Goal: Task Accomplishment & Management: Use online tool/utility

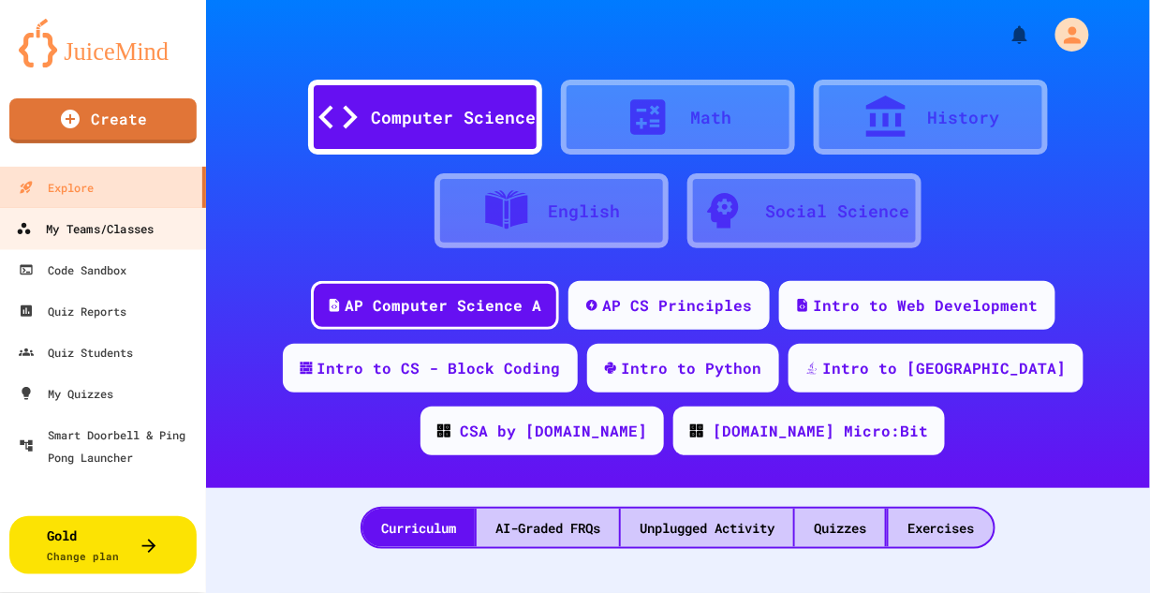
click at [125, 232] on div "My Teams/Classes" at bounding box center [85, 228] width 138 height 23
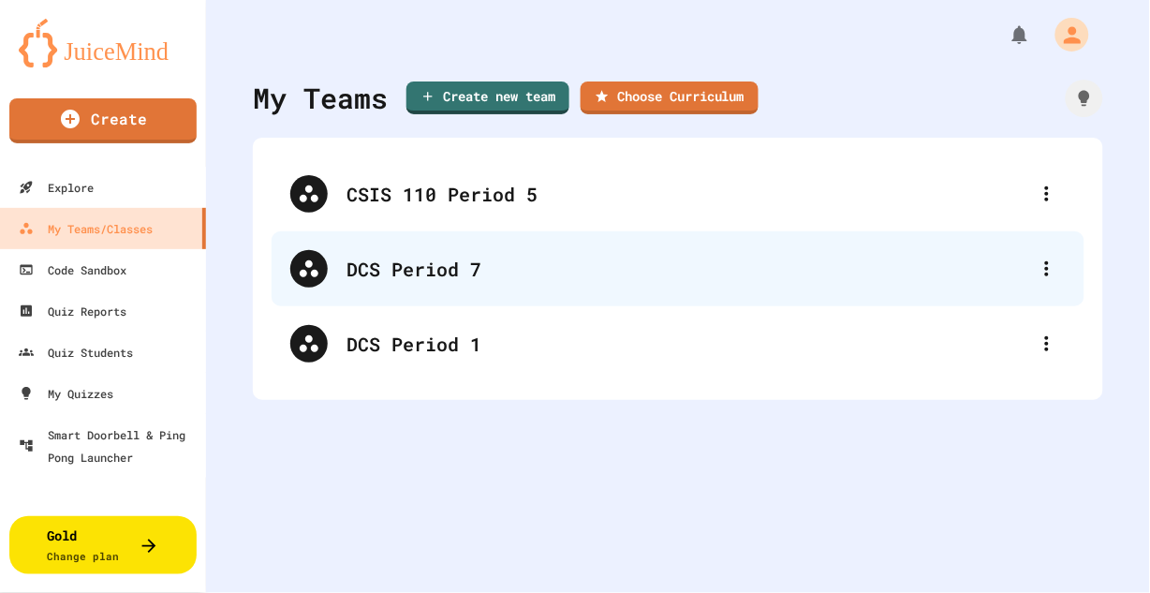
click at [433, 270] on div "DCS Period 7" at bounding box center [687, 269] width 682 height 28
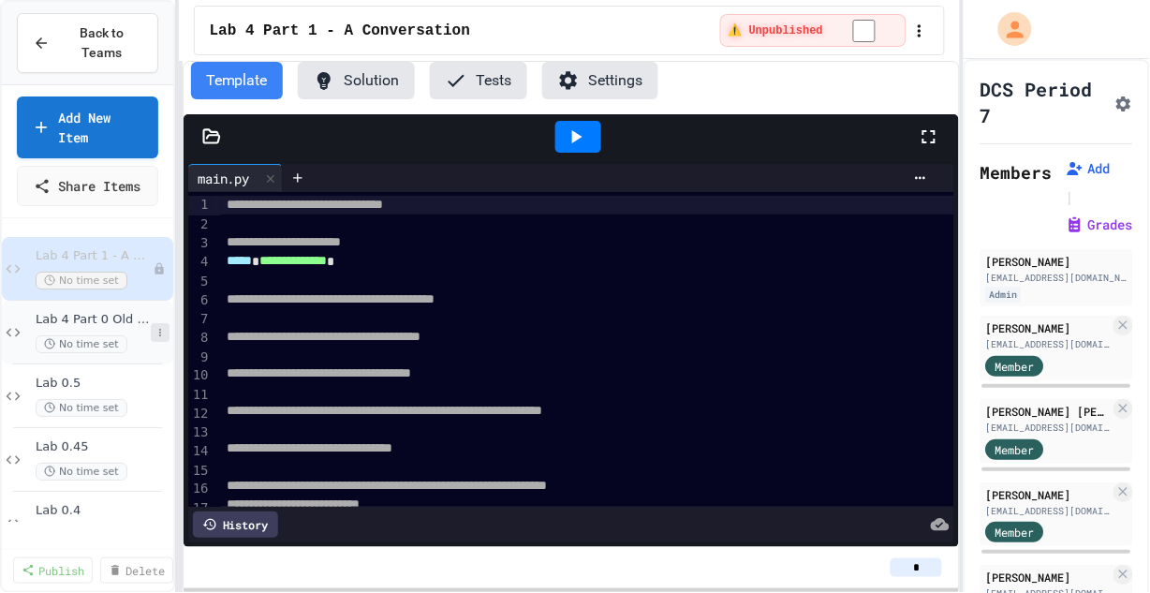
click at [154, 338] on icon at bounding box center [159, 332] width 11 height 11
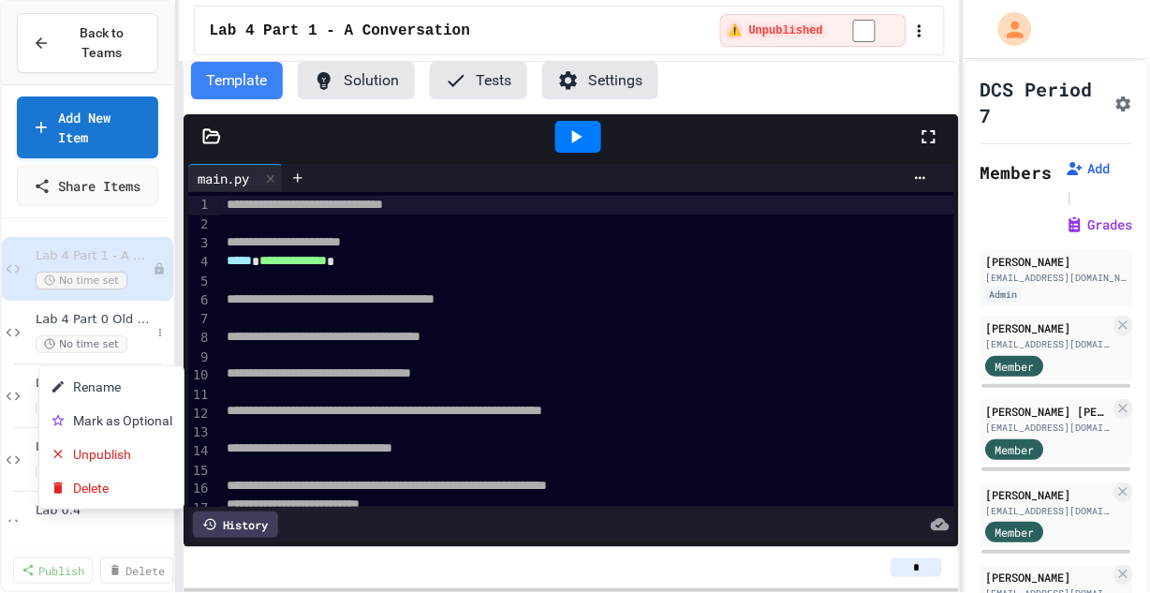
click at [126, 339] on div at bounding box center [575, 296] width 1150 height 593
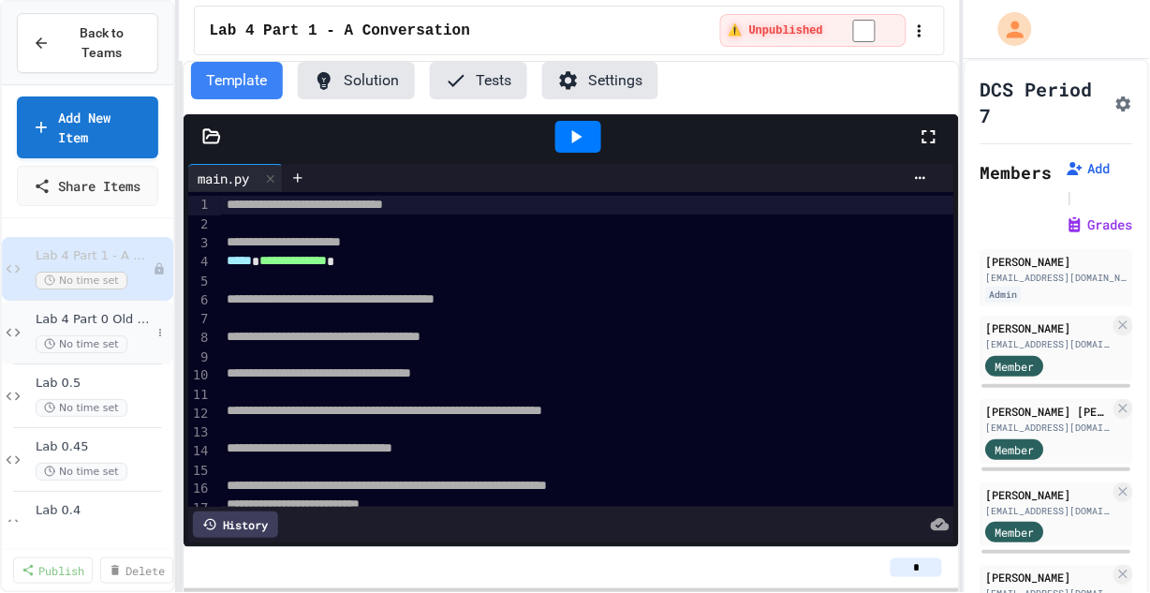
click at [112, 328] on span "Lab 4 Part 0 Old School Printer" at bounding box center [93, 320] width 115 height 16
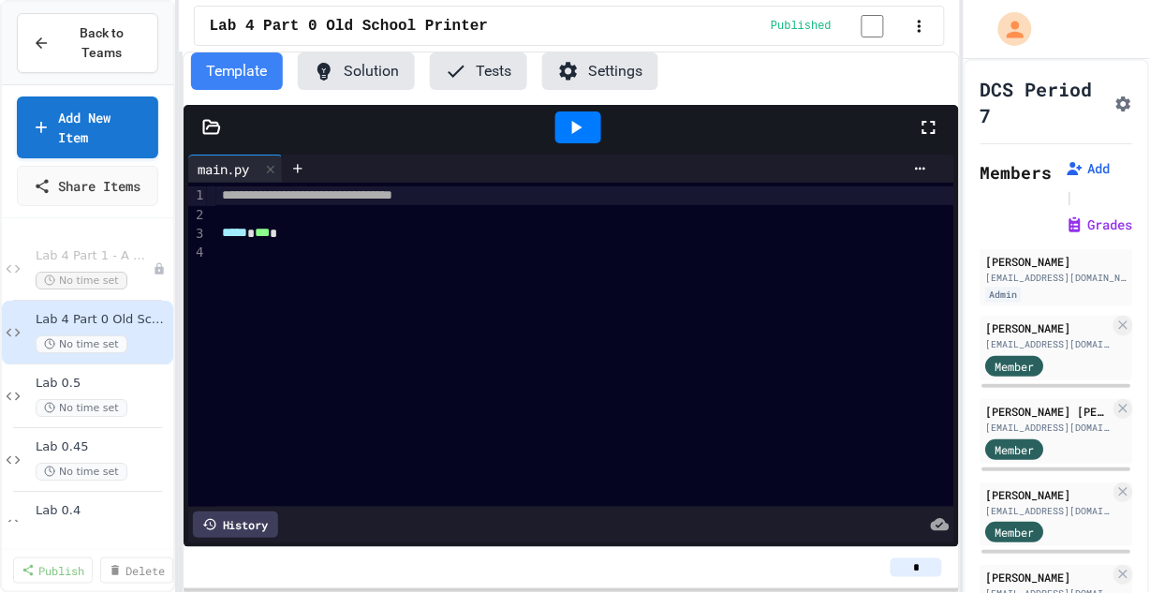
click at [595, 75] on button "Settings" at bounding box center [600, 70] width 116 height 37
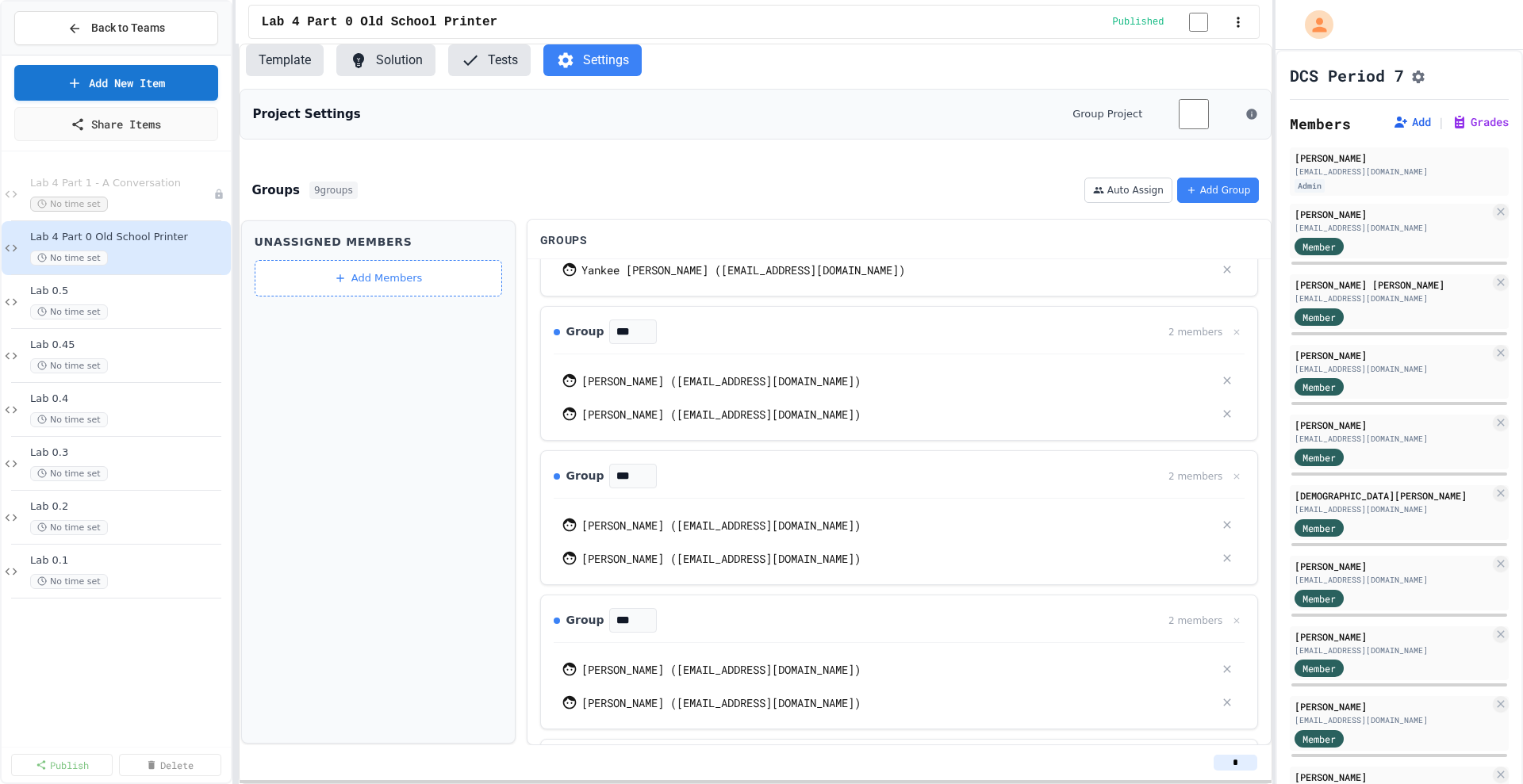
scroll to position [495, 0]
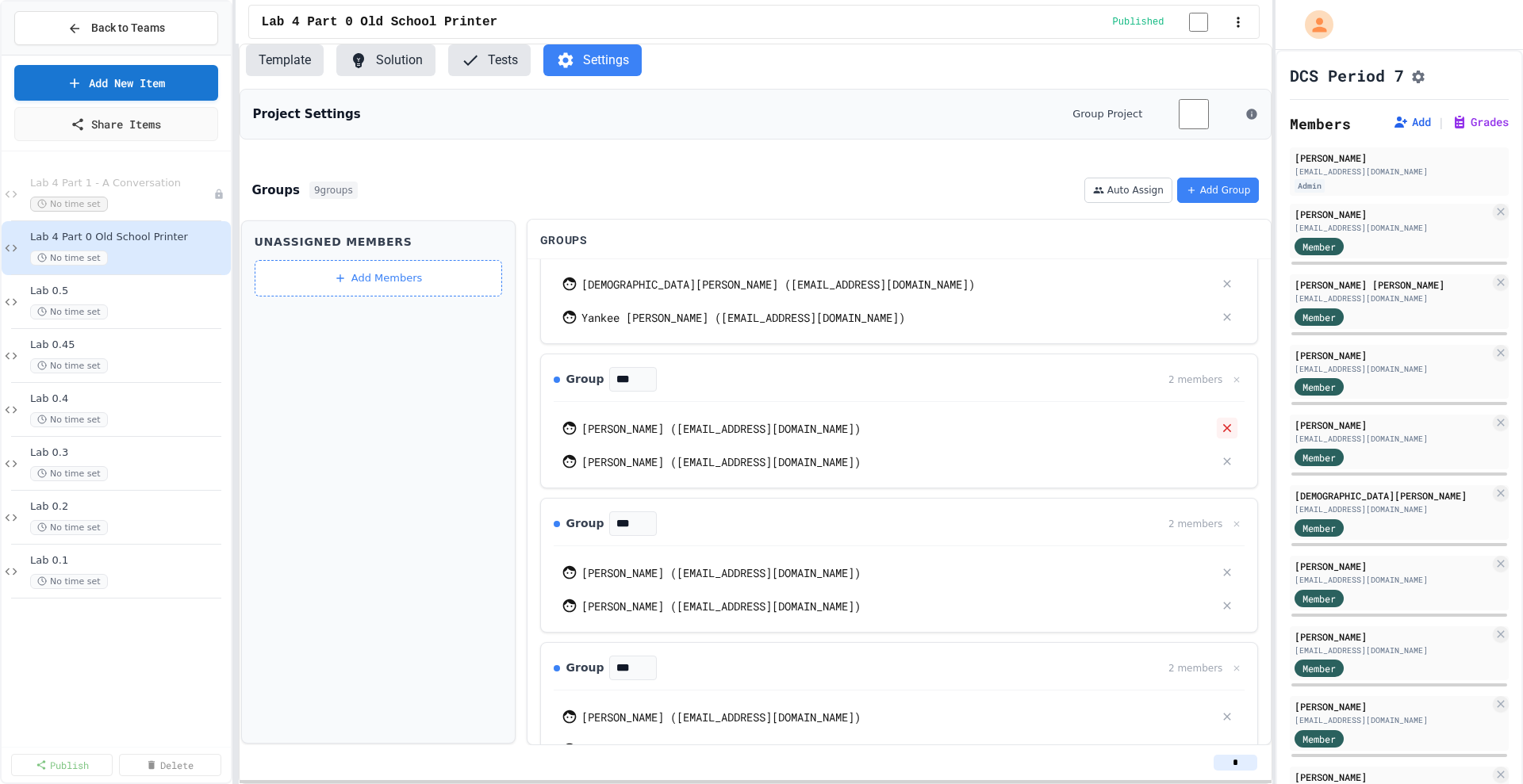
click at [973, 428] on icon at bounding box center [1227, 428] width 14 height 14
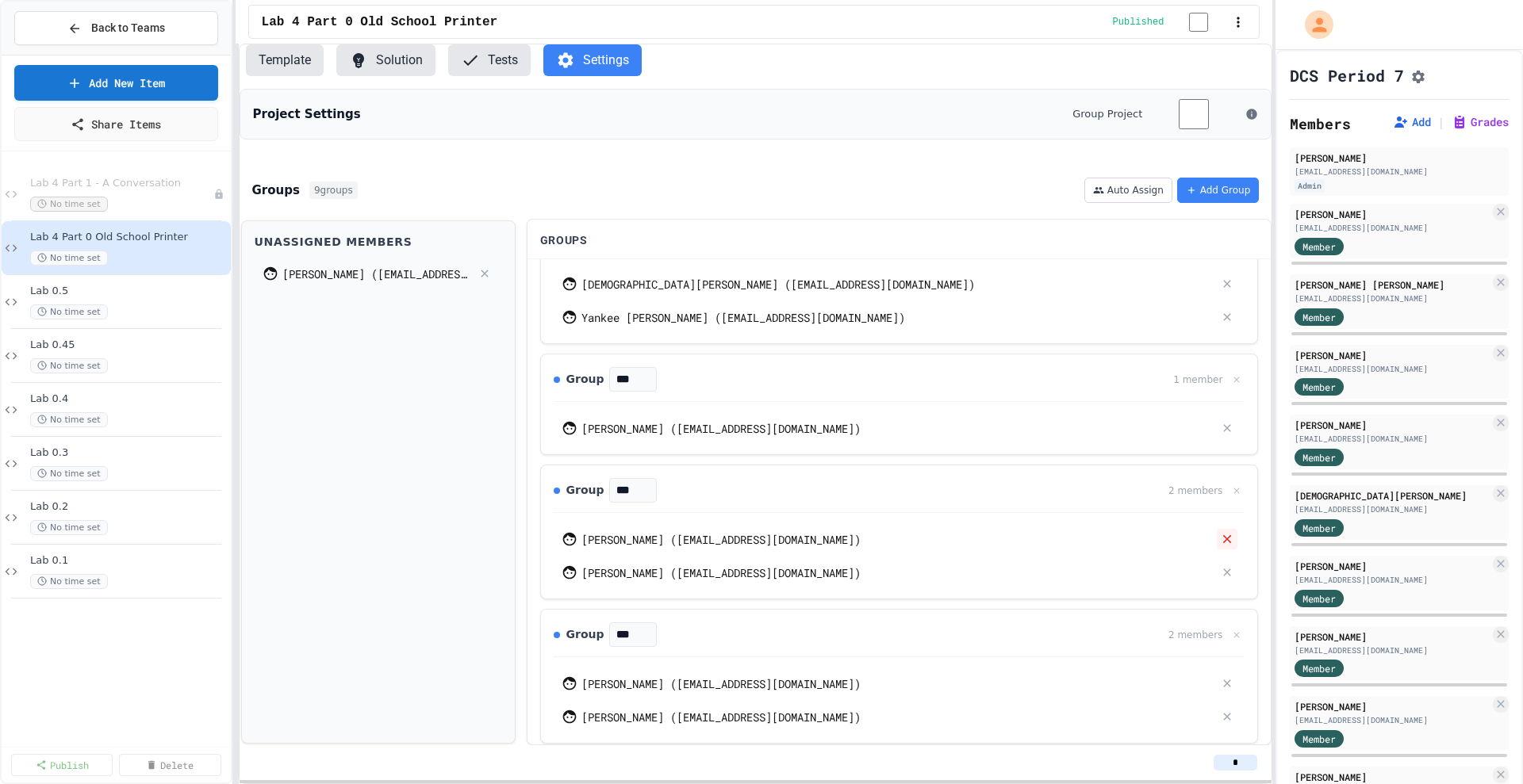
click at [973, 501] on icon at bounding box center [1227, 538] width 14 height 14
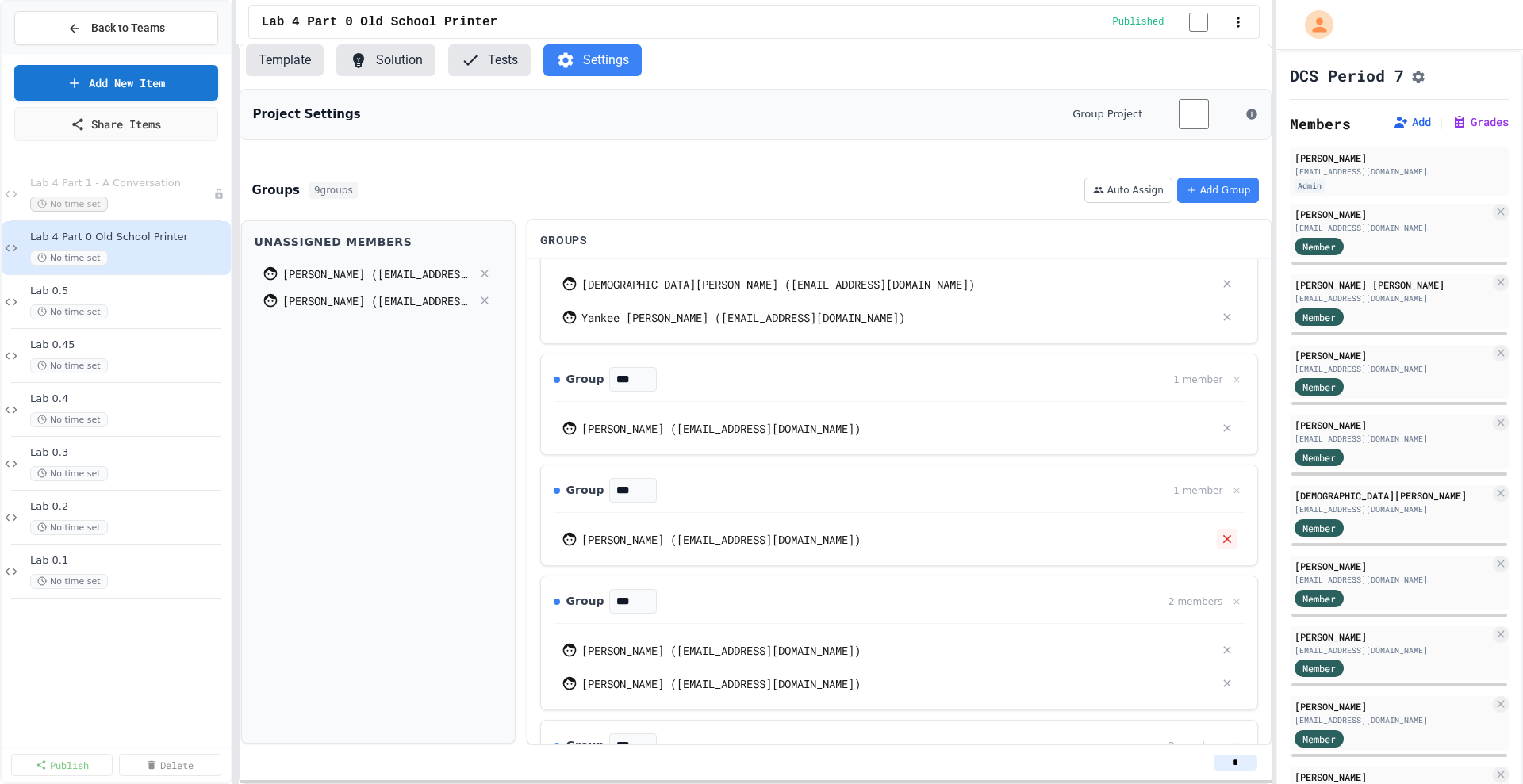
click at [973, 501] on div at bounding box center [1227, 538] width 20 height 20
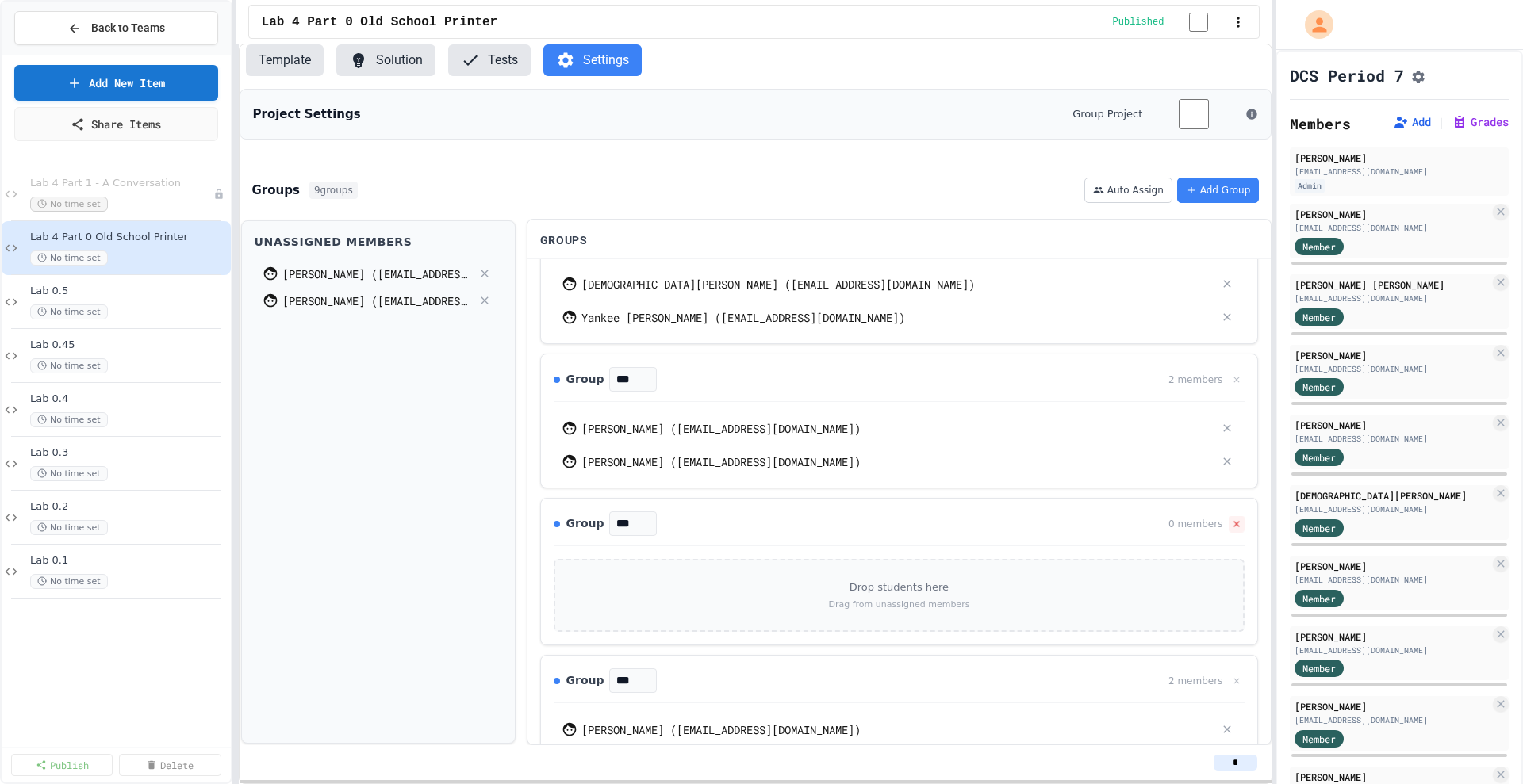
click at [973, 501] on icon at bounding box center [1237, 523] width 10 height 10
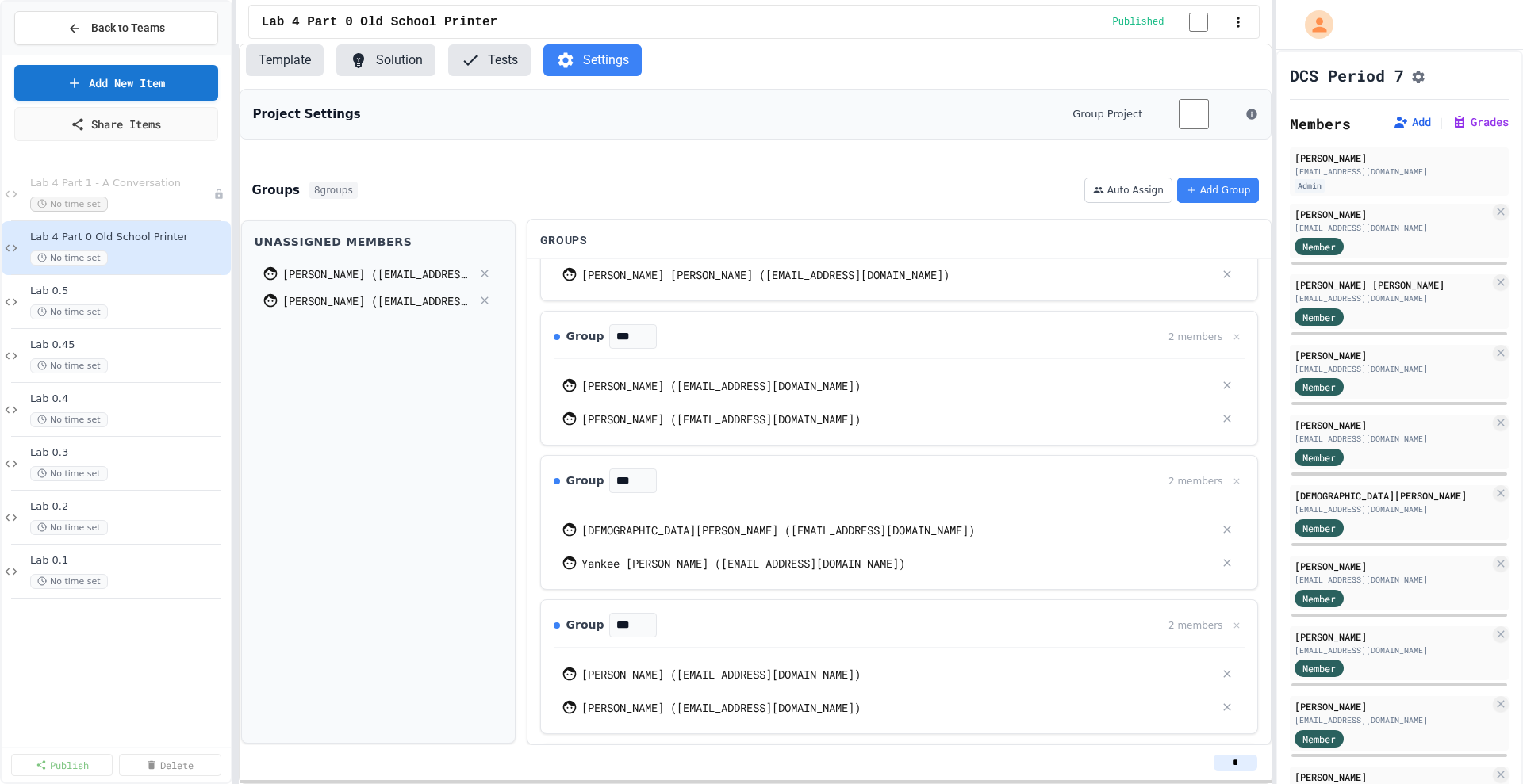
scroll to position [203, 0]
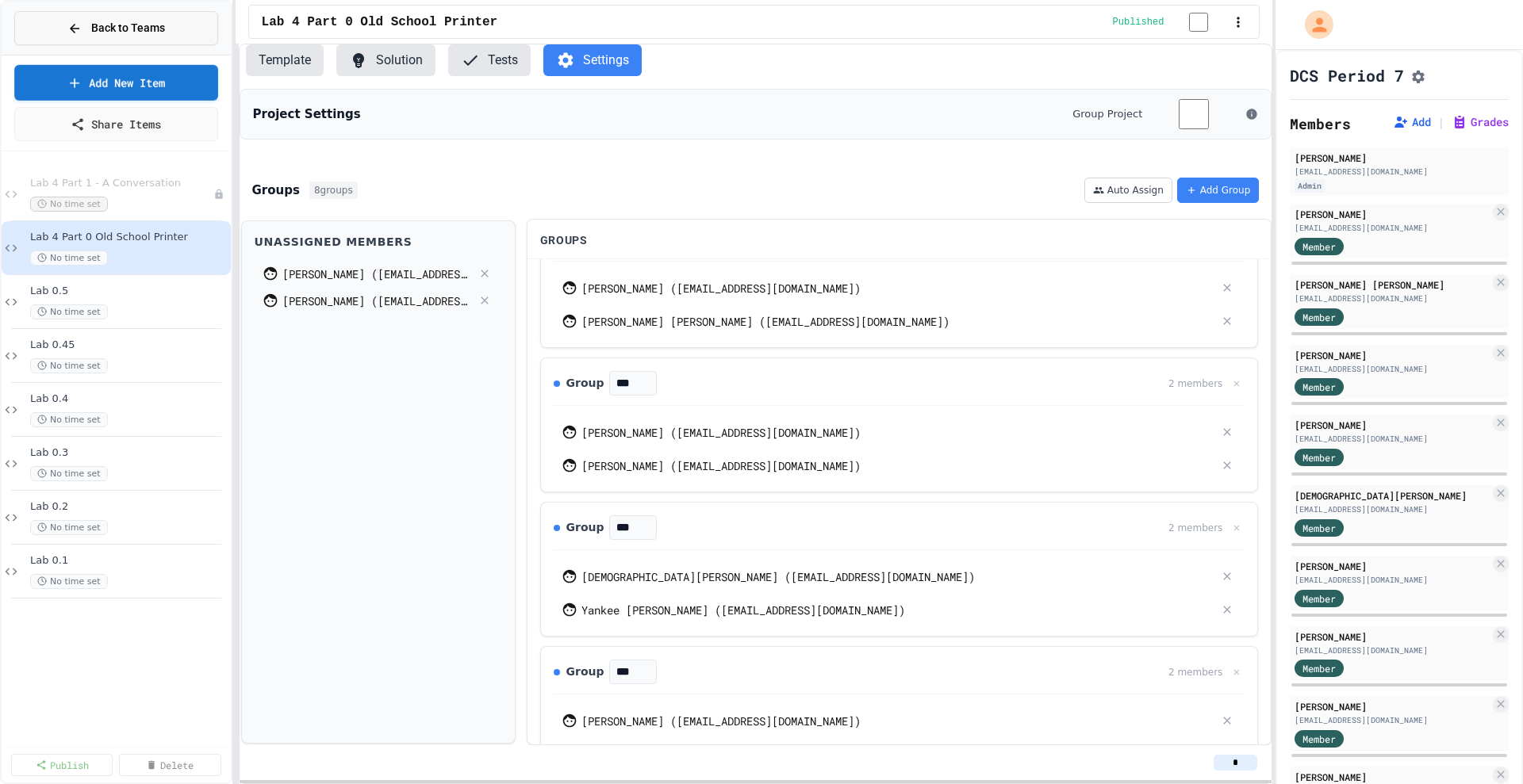
click at [125, 17] on button "Back to Teams" at bounding box center [116, 28] width 204 height 34
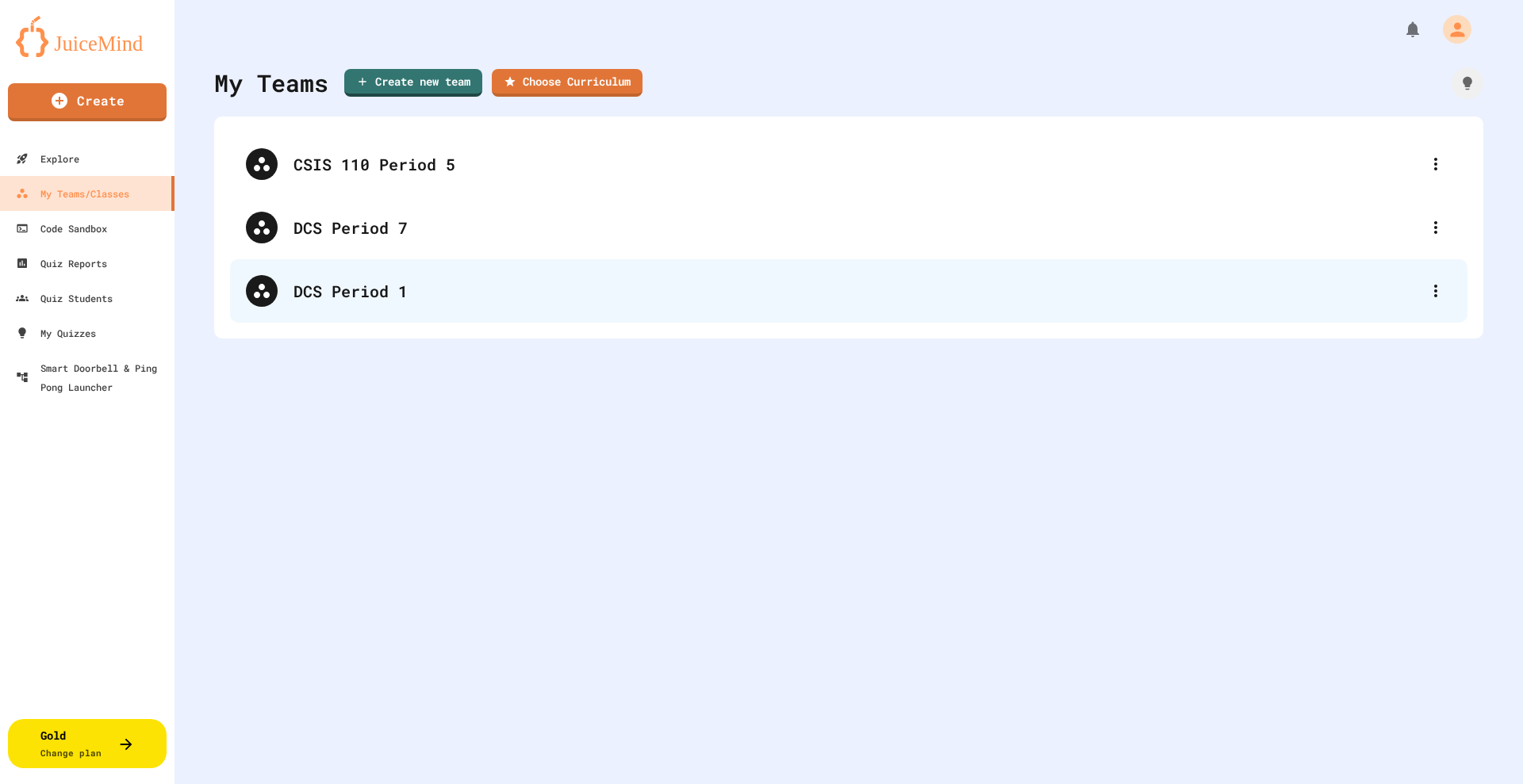
click at [311, 292] on div "DCS Period 1" at bounding box center [856, 291] width 1126 height 24
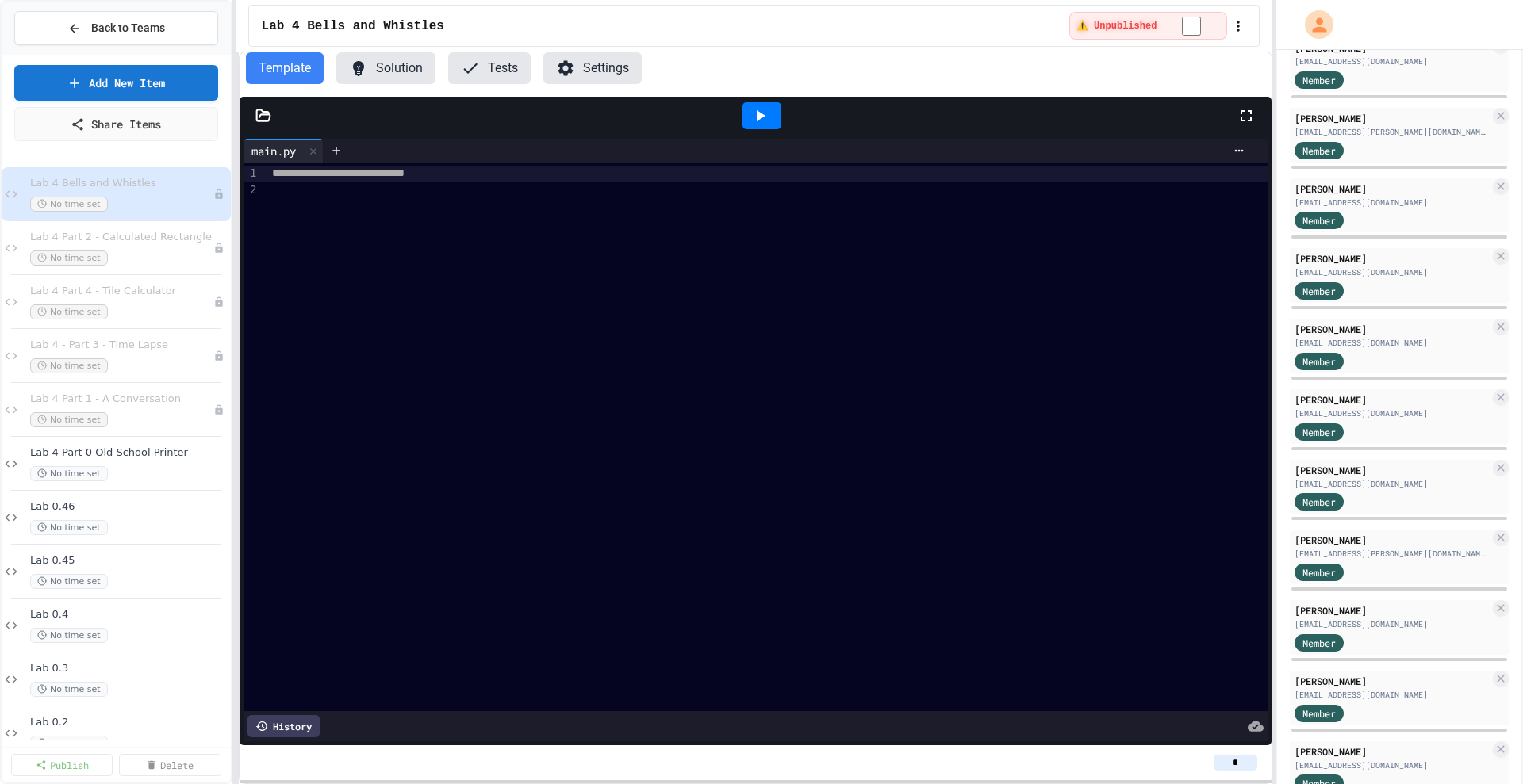
scroll to position [594, 0]
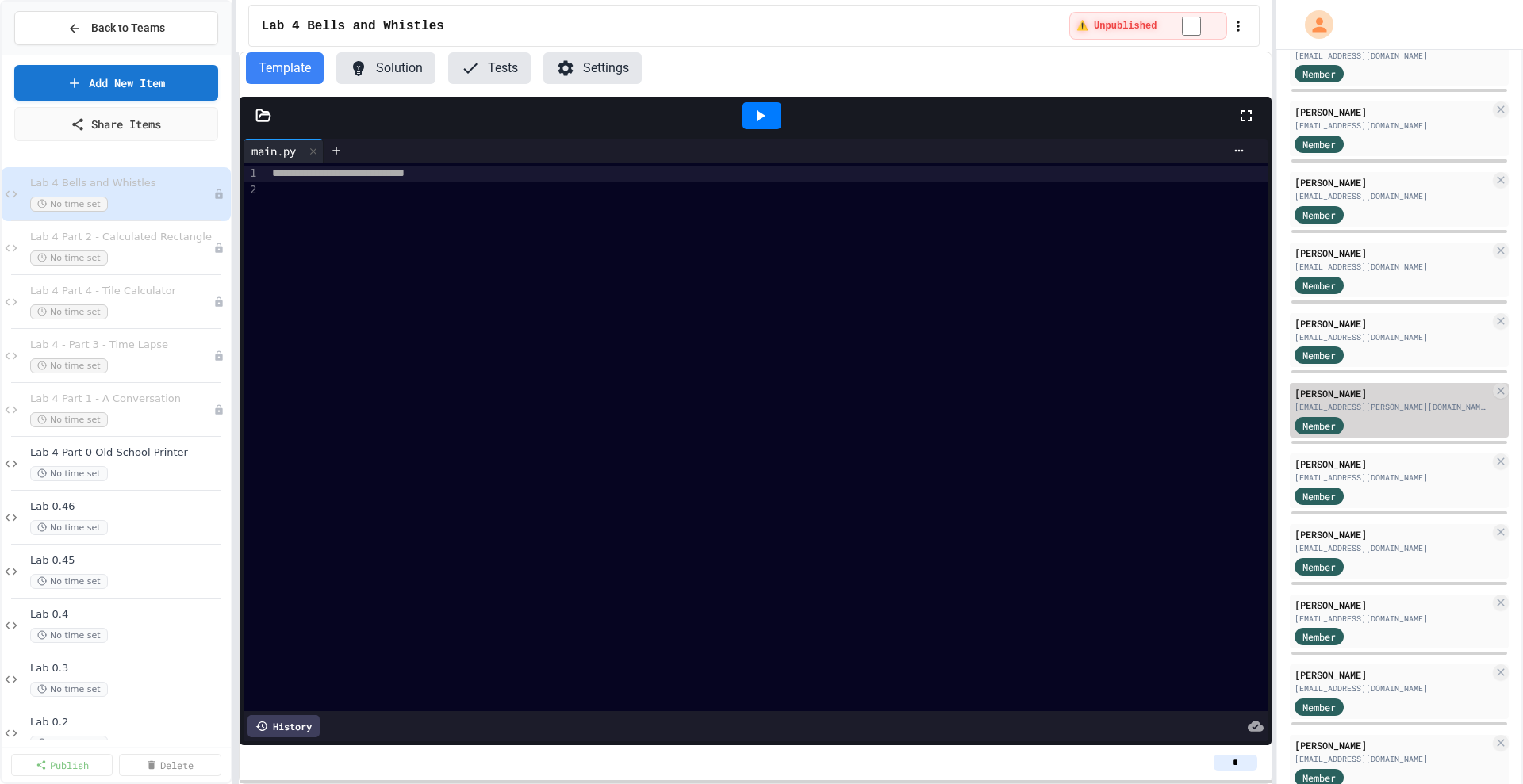
click at [973, 413] on div "[EMAIL_ADDRESS][PERSON_NAME][DOMAIN_NAME]" at bounding box center [1392, 407] width 195 height 12
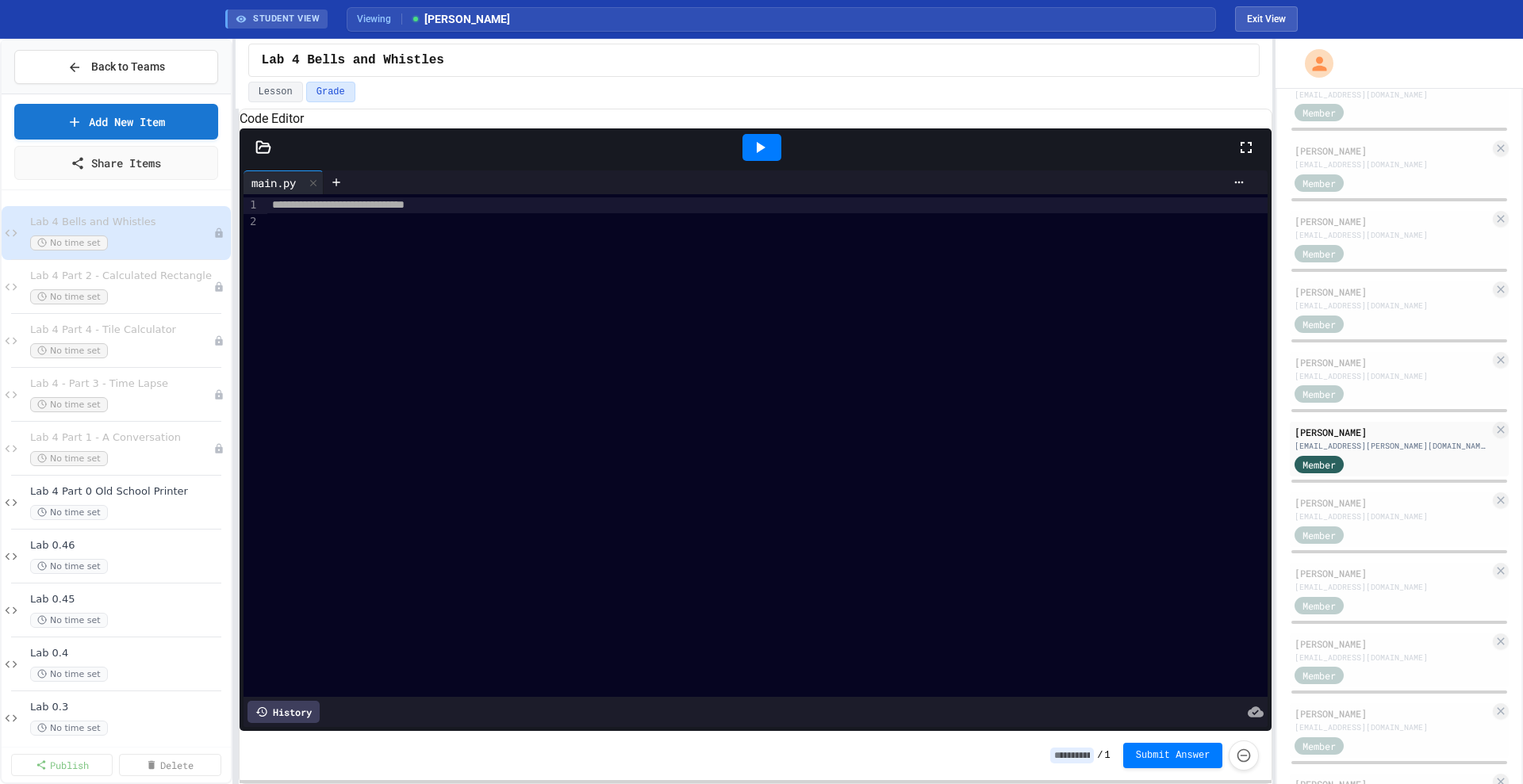
click at [761, 157] on icon at bounding box center [760, 147] width 19 height 19
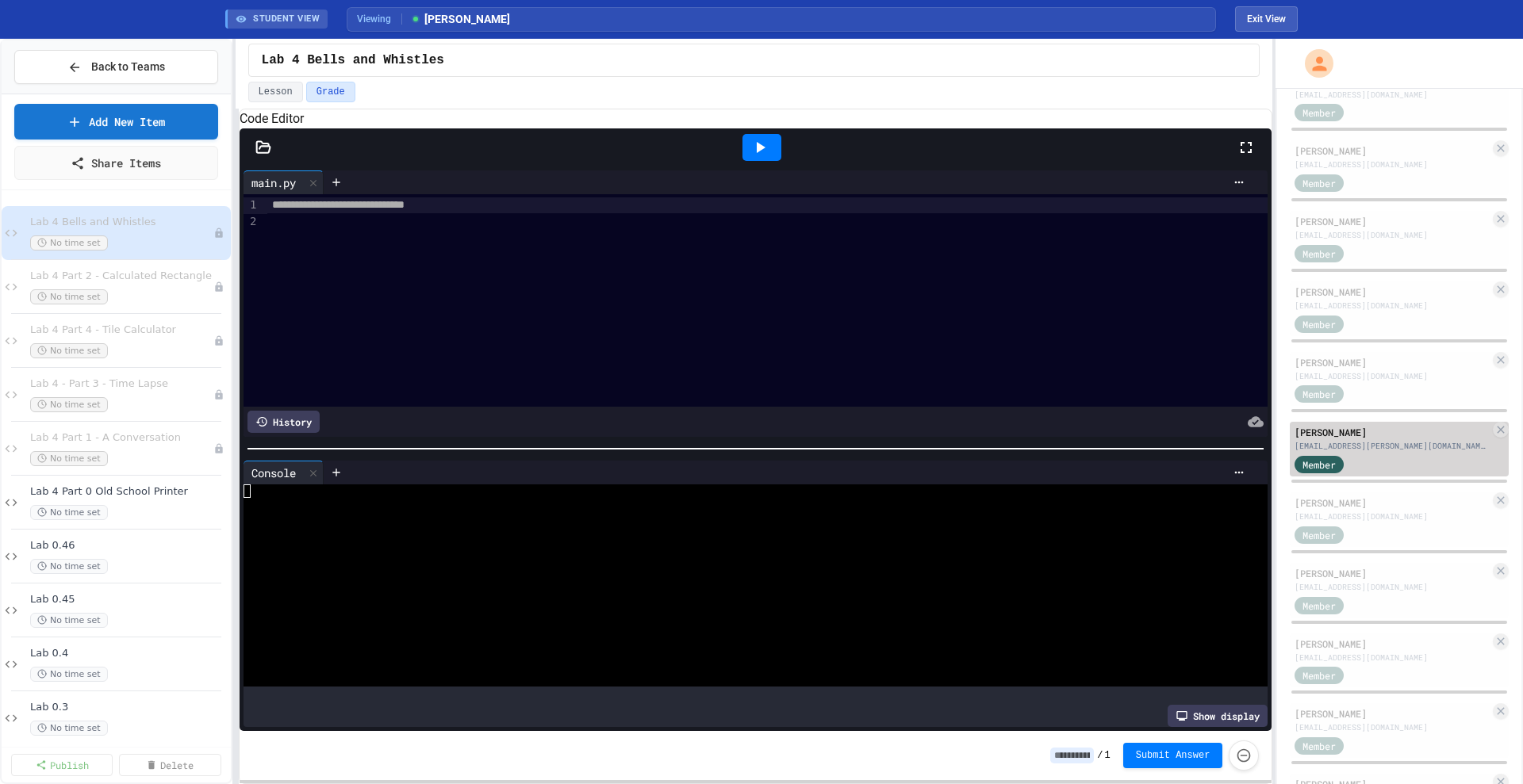
scroll to position [687, 0]
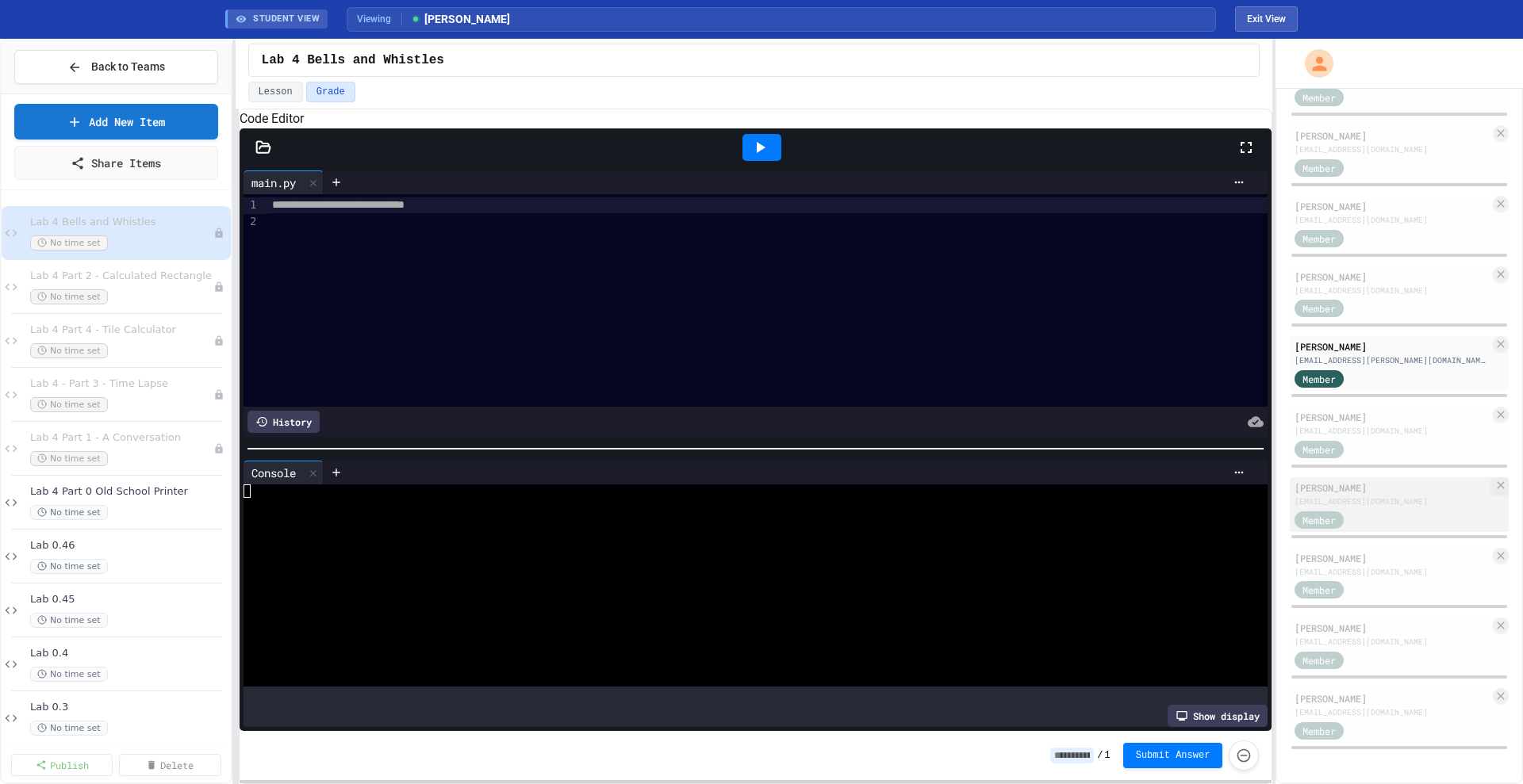
click at [973, 500] on div "[EMAIL_ADDRESS][DOMAIN_NAME]" at bounding box center [1392, 501] width 195 height 12
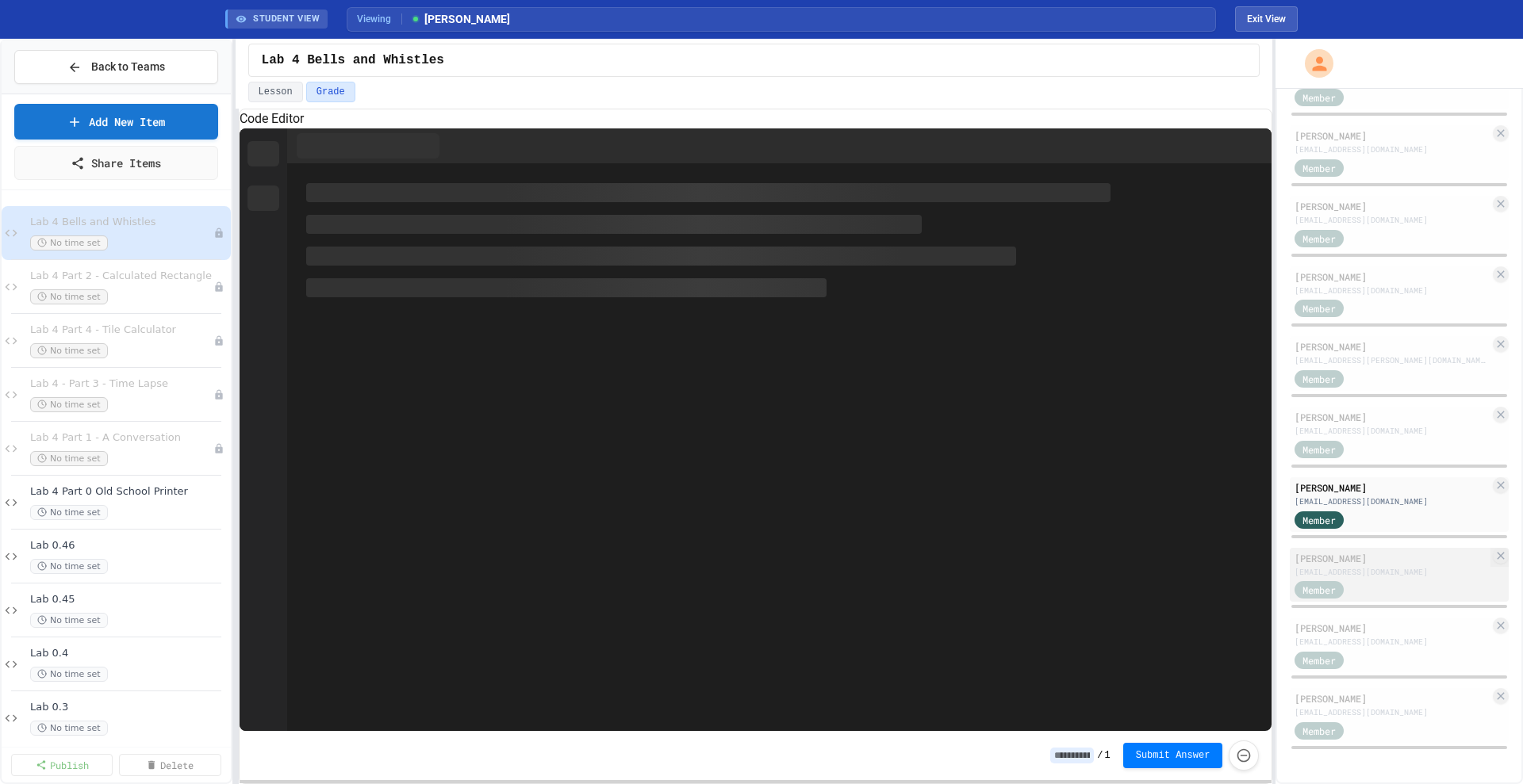
click at [973, 501] on div "Member" at bounding box center [1392, 588] width 195 height 19
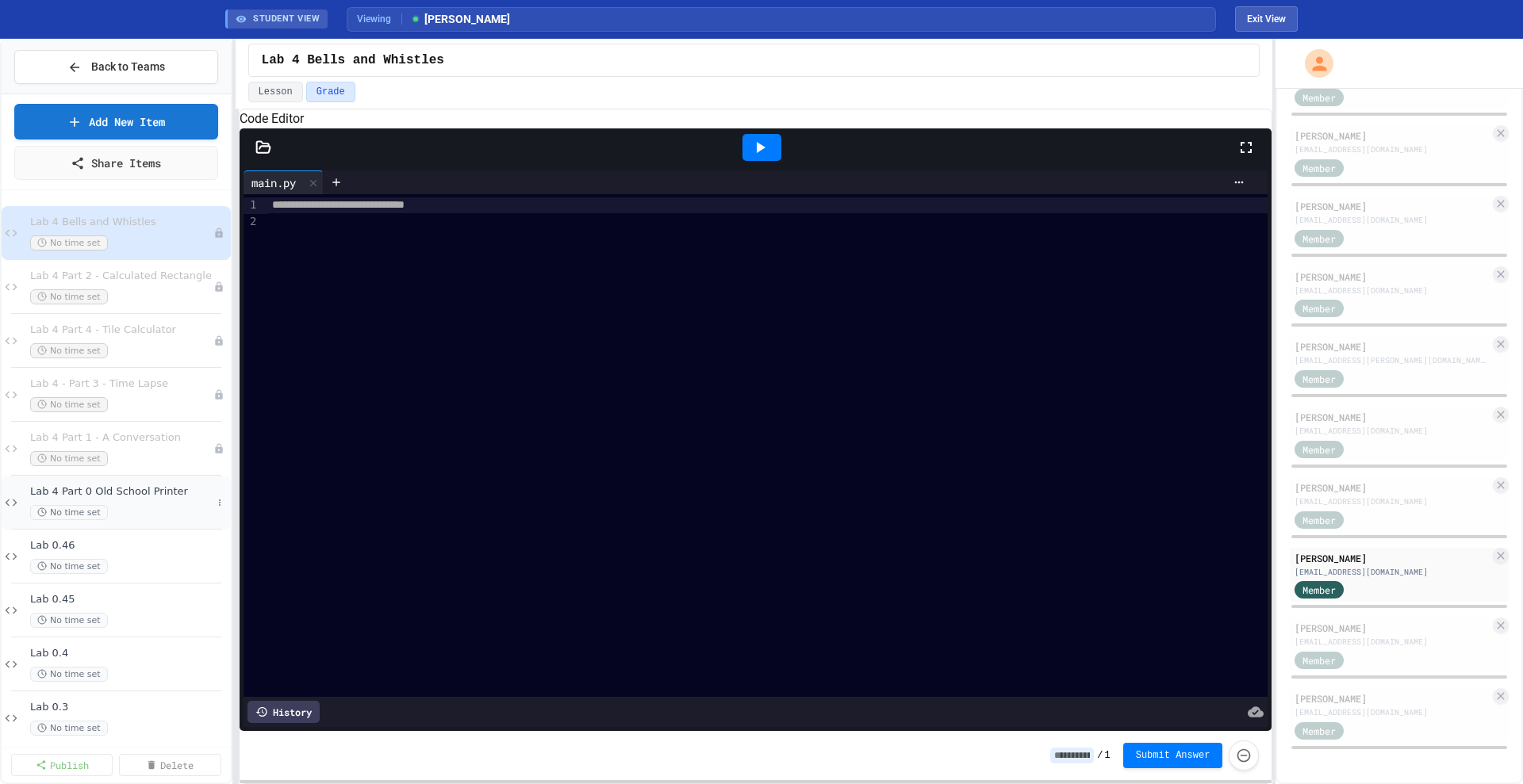
click at [119, 501] on div "Lab 4 Part 0 Old School Printer No time set" at bounding box center [121, 502] width 181 height 35
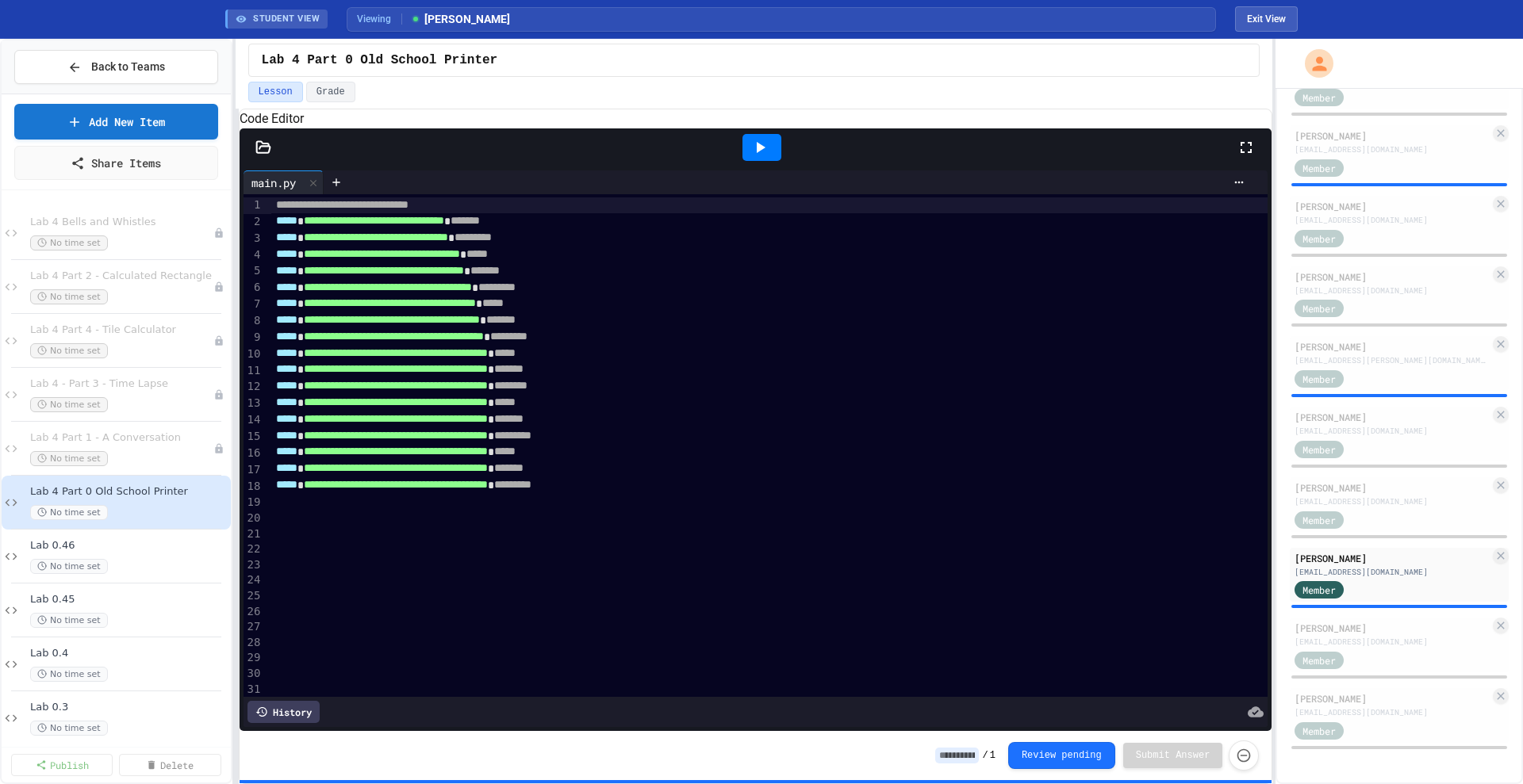
click at [754, 157] on icon at bounding box center [760, 147] width 19 height 19
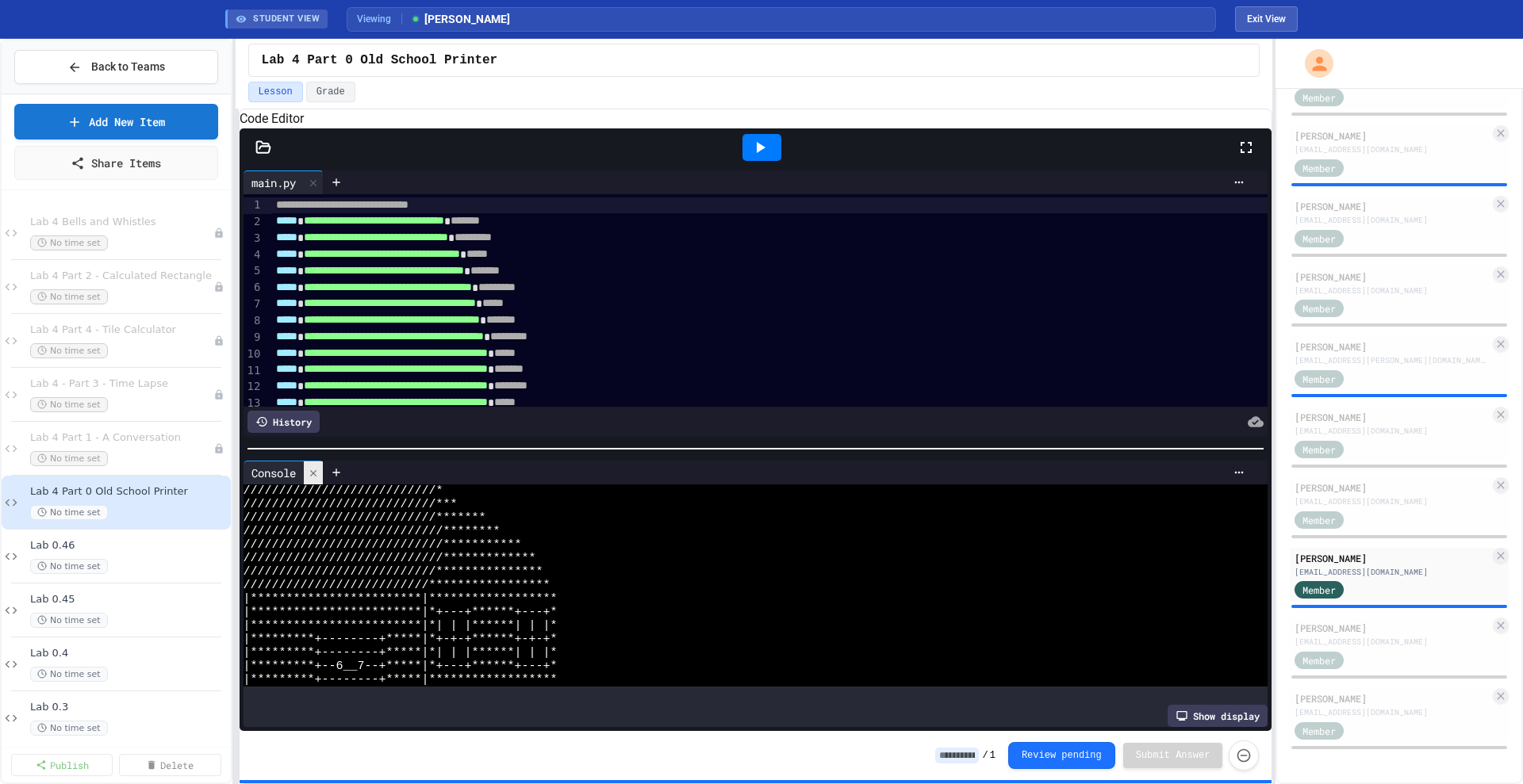
click at [309, 478] on icon at bounding box center [313, 472] width 11 height 11
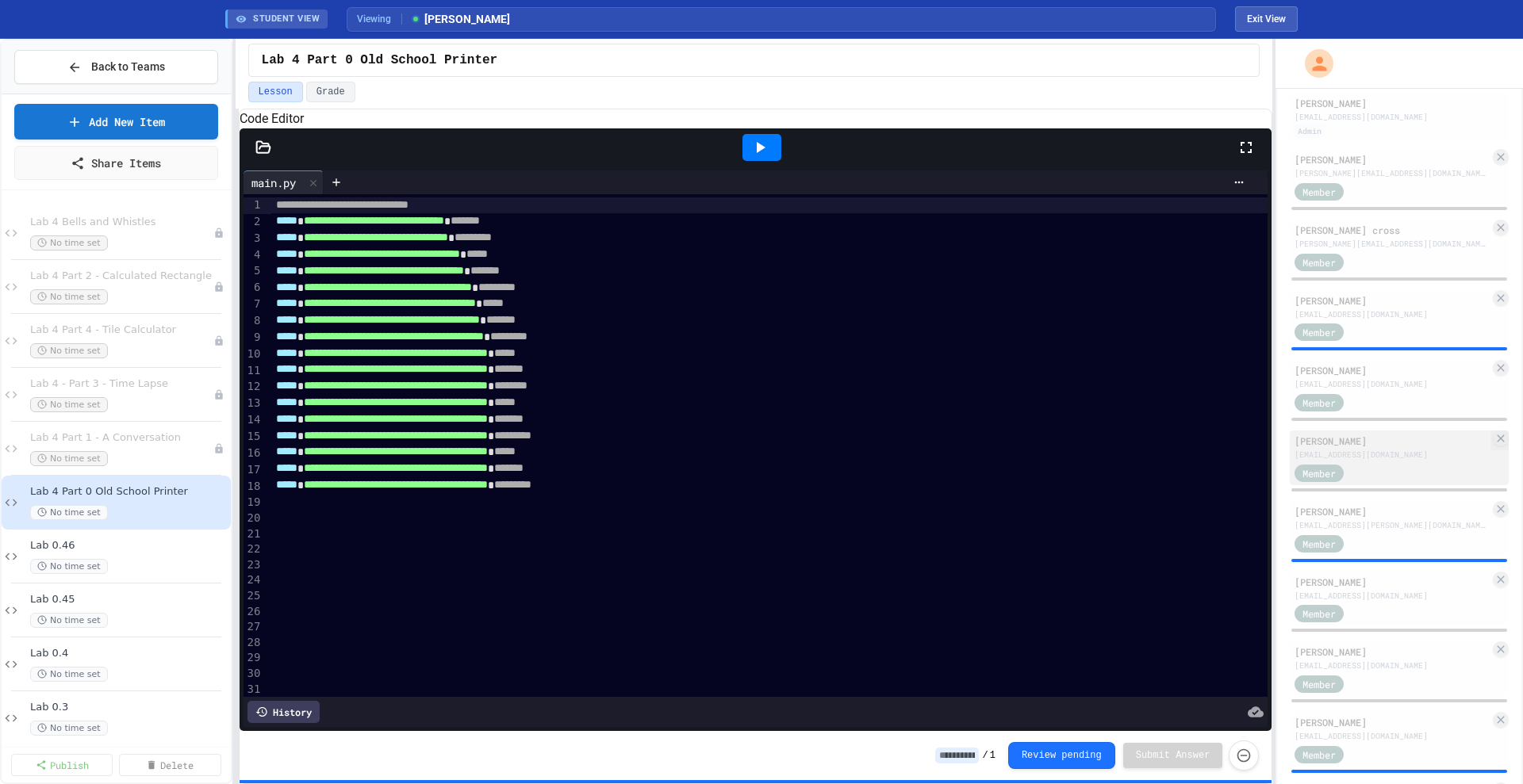
scroll to position [92, 0]
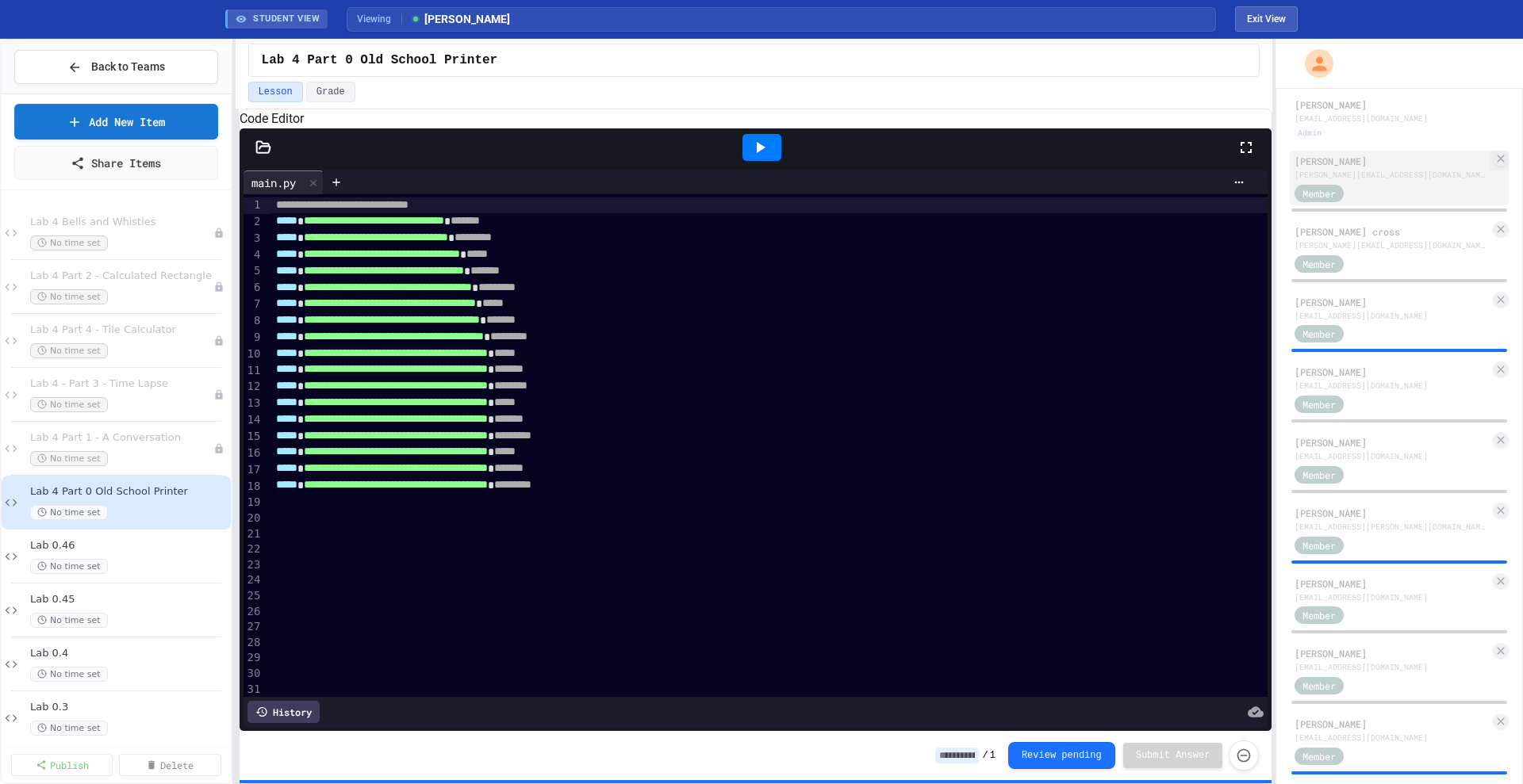
click at [973, 198] on div "Member" at bounding box center [1334, 191] width 80 height 19
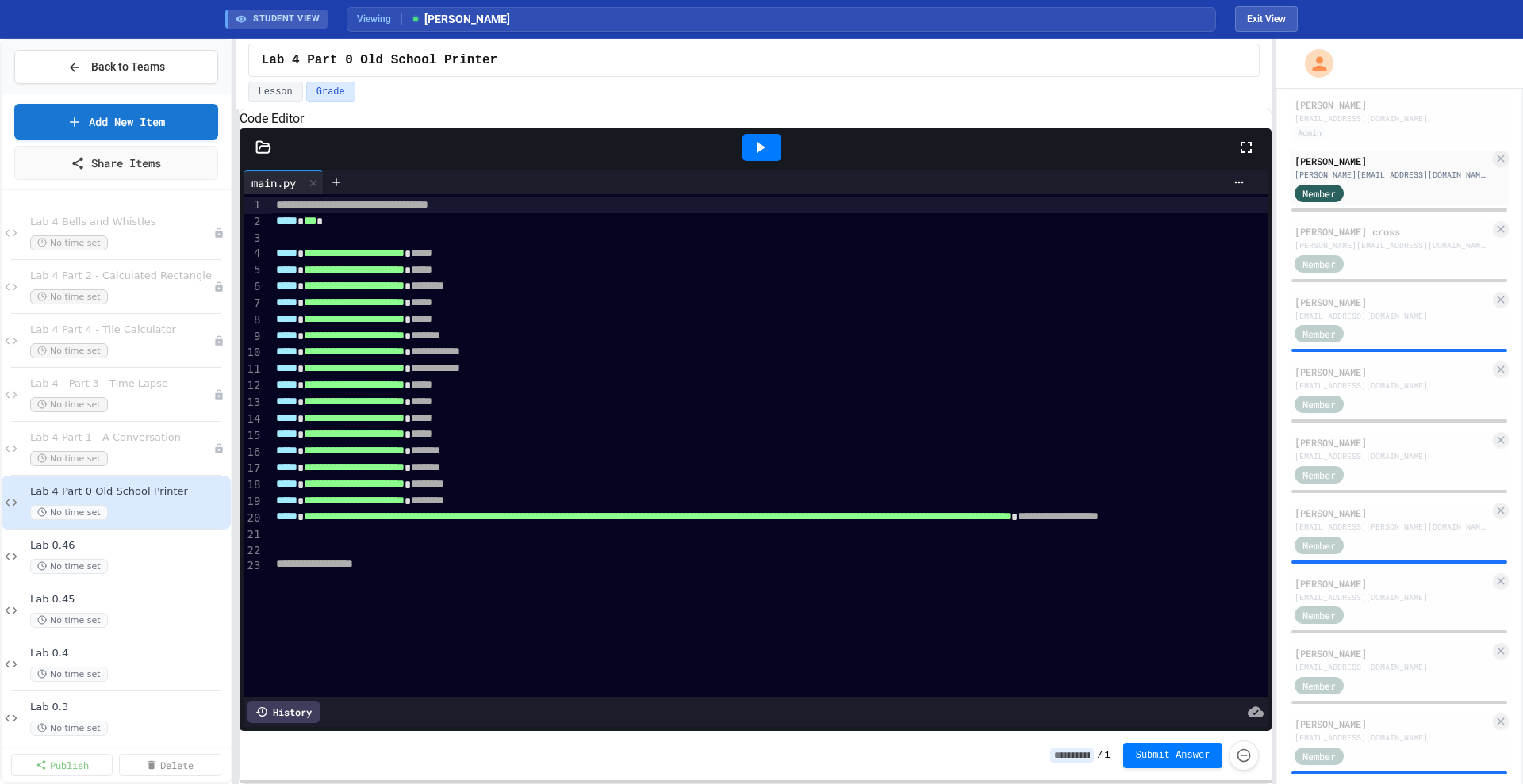
click at [766, 149] on div at bounding box center [762, 147] width 55 height 43
click at [752, 157] on icon at bounding box center [760, 147] width 19 height 19
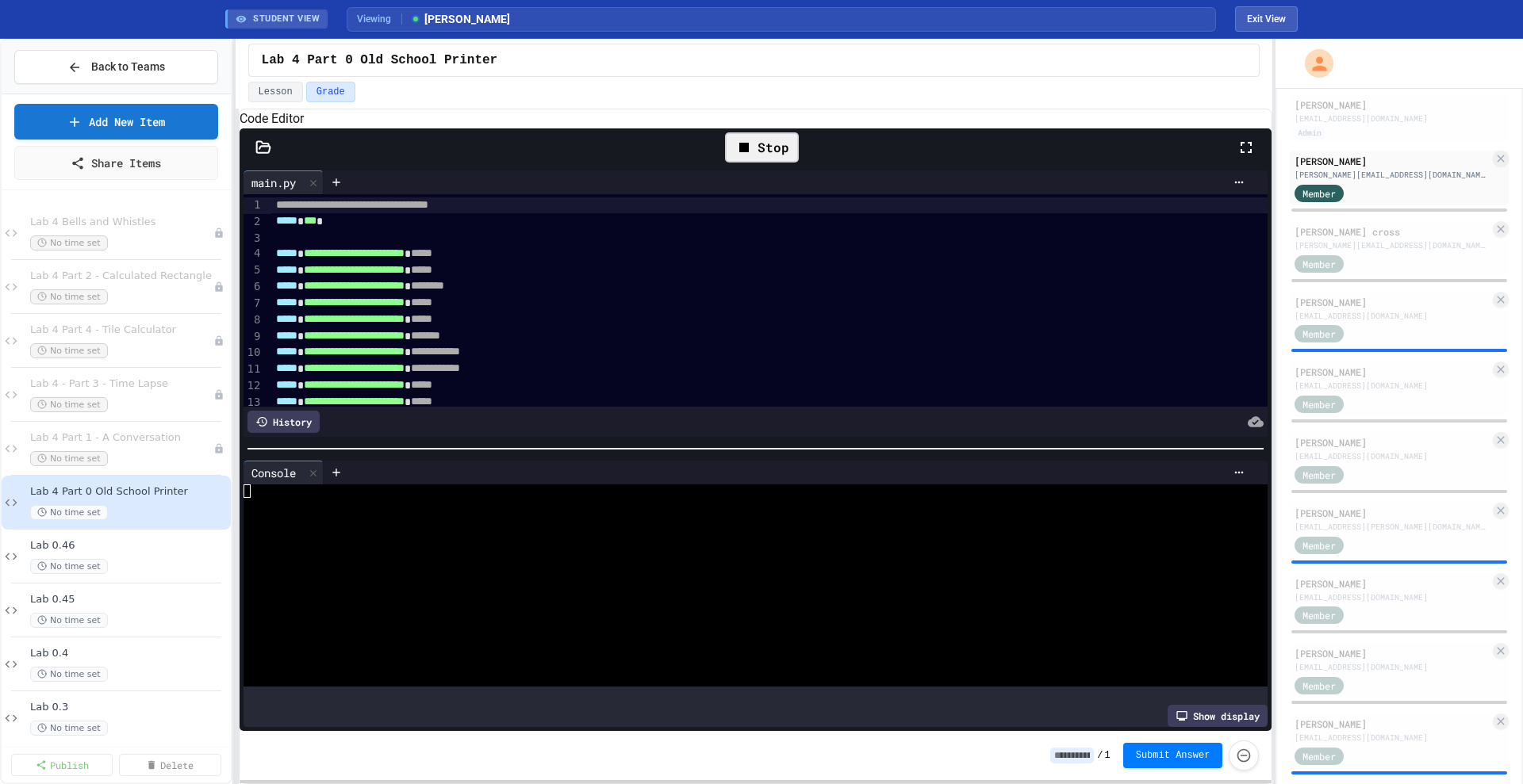
scroll to position [68, 0]
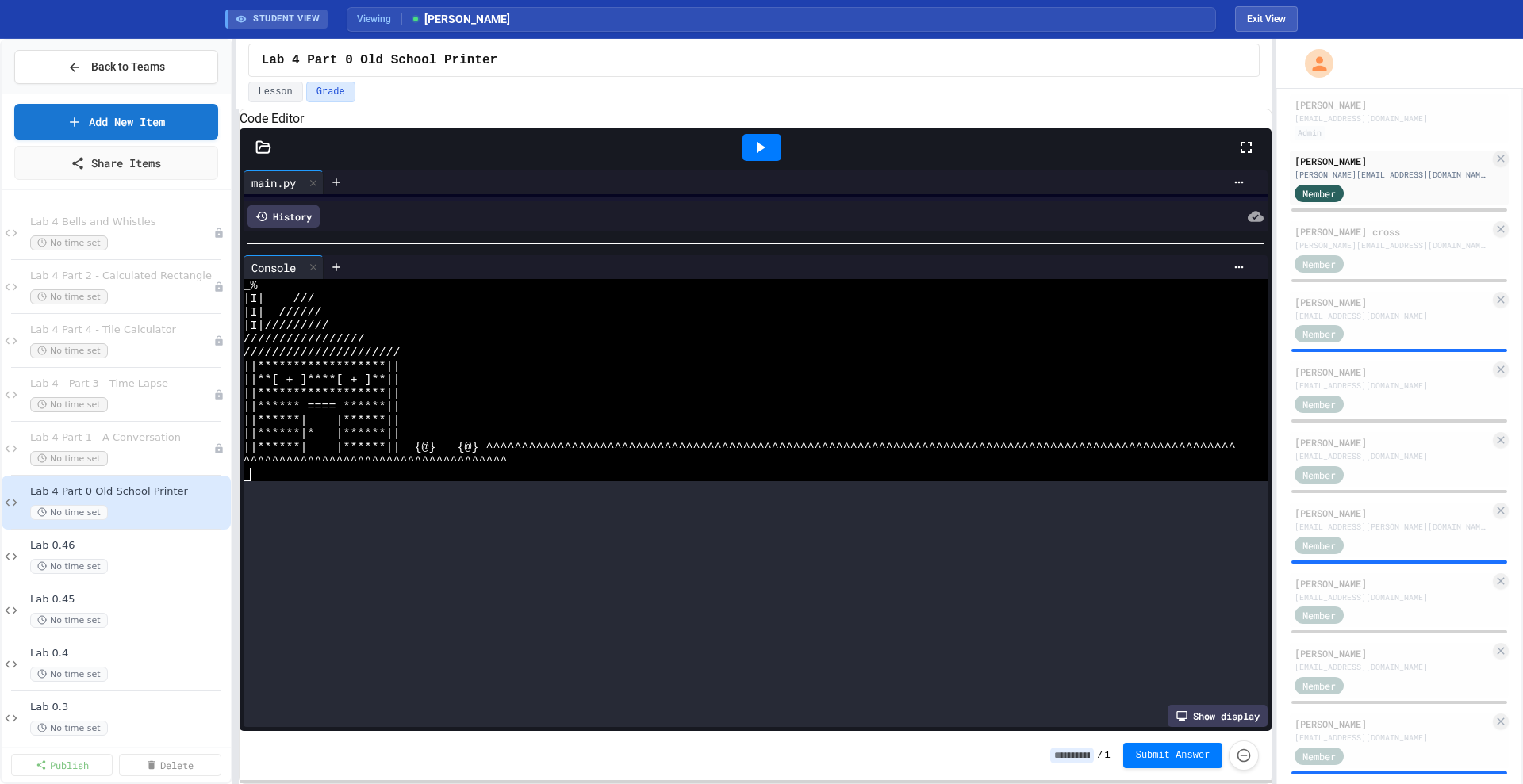
click at [734, 251] on div at bounding box center [756, 243] width 1033 height 16
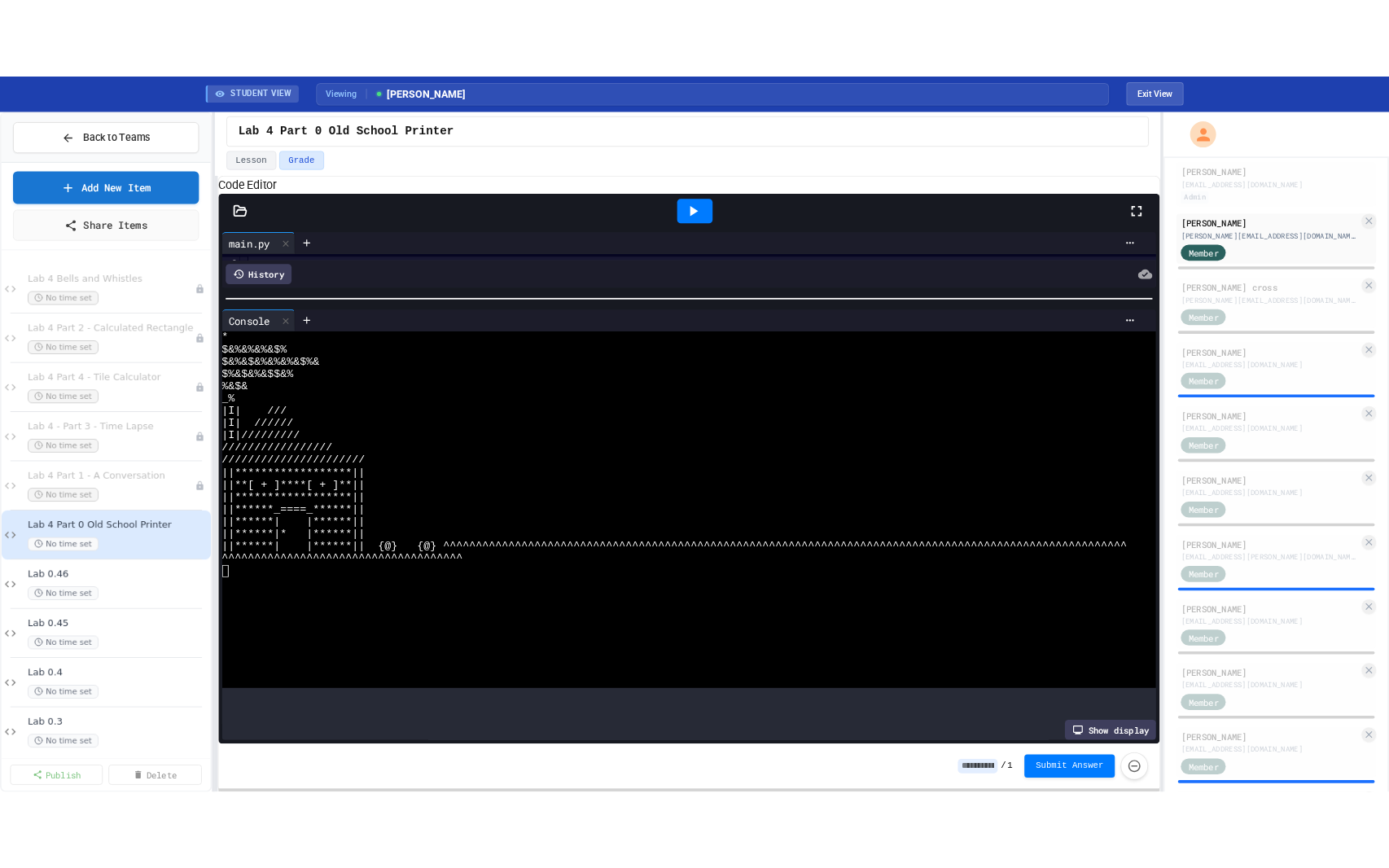
scroll to position [0, 0]
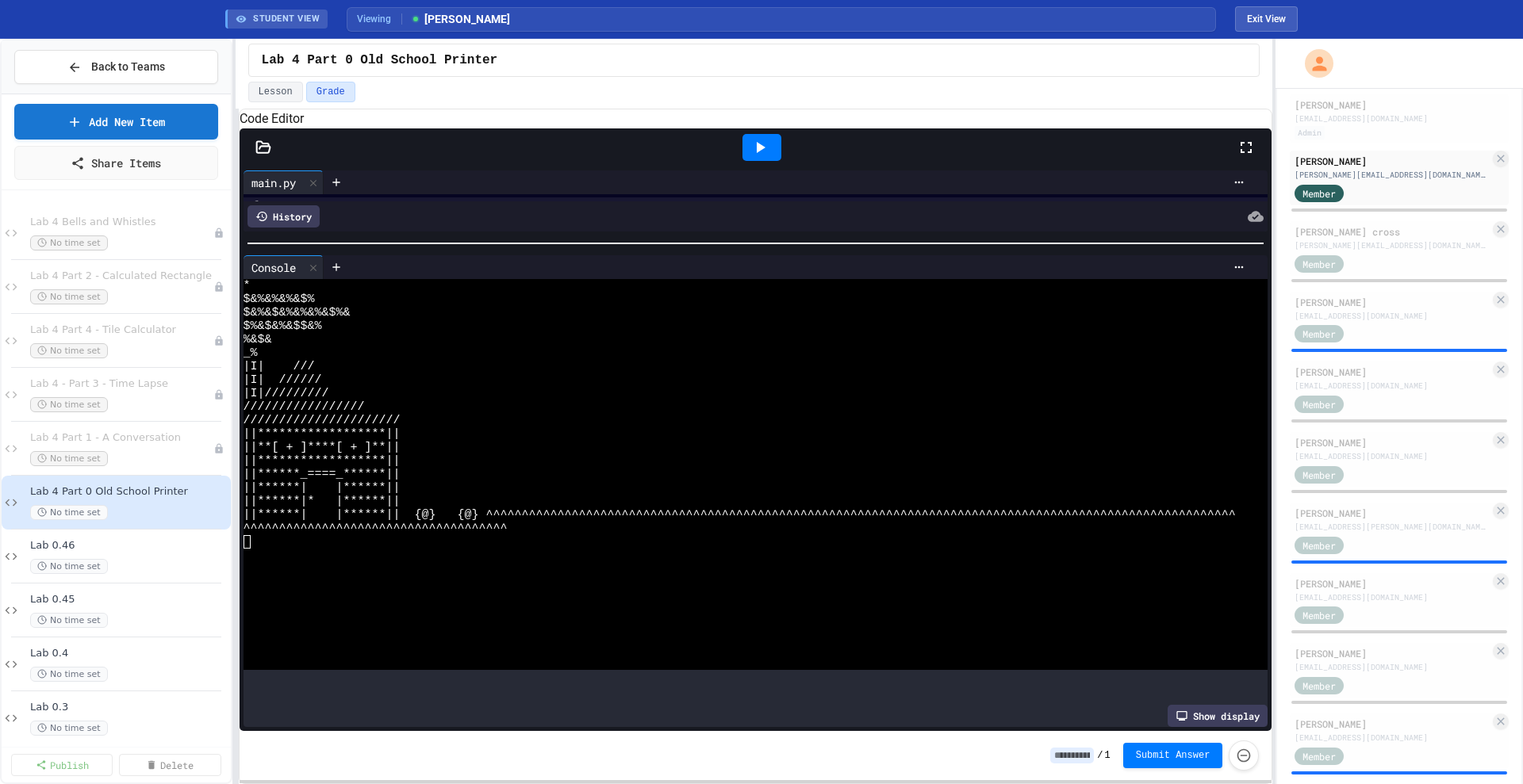
click at [973, 157] on icon at bounding box center [1246, 147] width 19 height 19
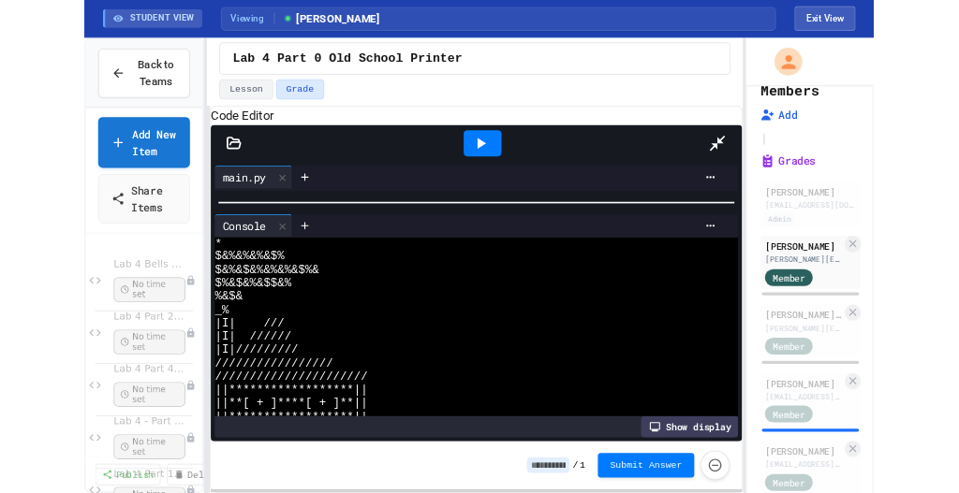
scroll to position [109, 0]
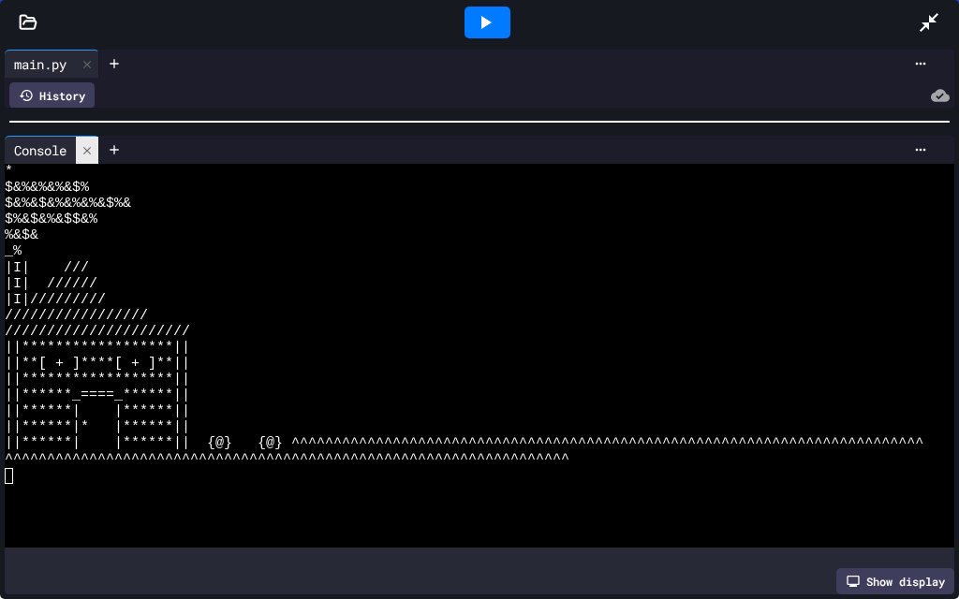
click at [94, 149] on icon at bounding box center [87, 150] width 13 height 13
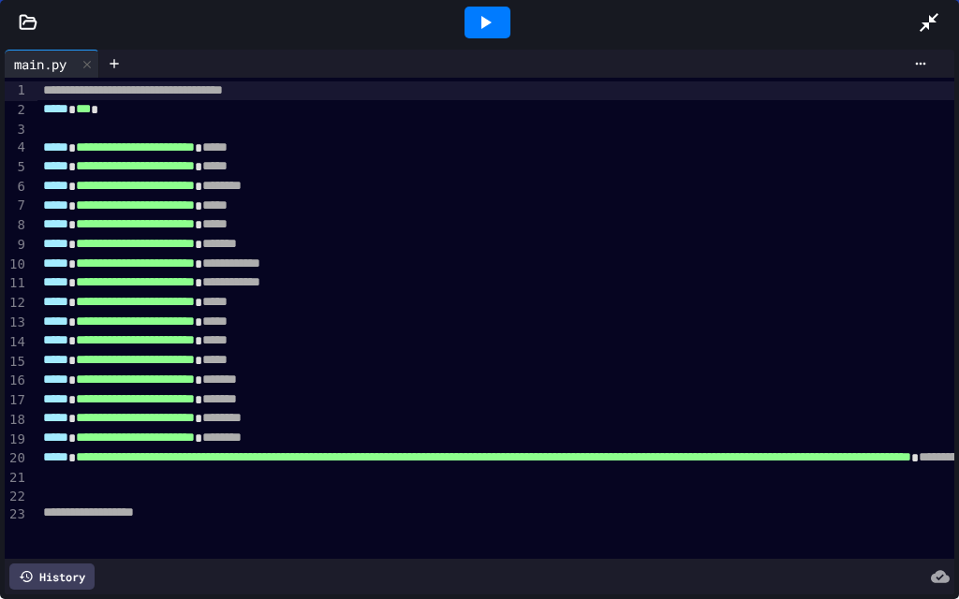
click at [927, 20] on icon at bounding box center [928, 22] width 22 height 22
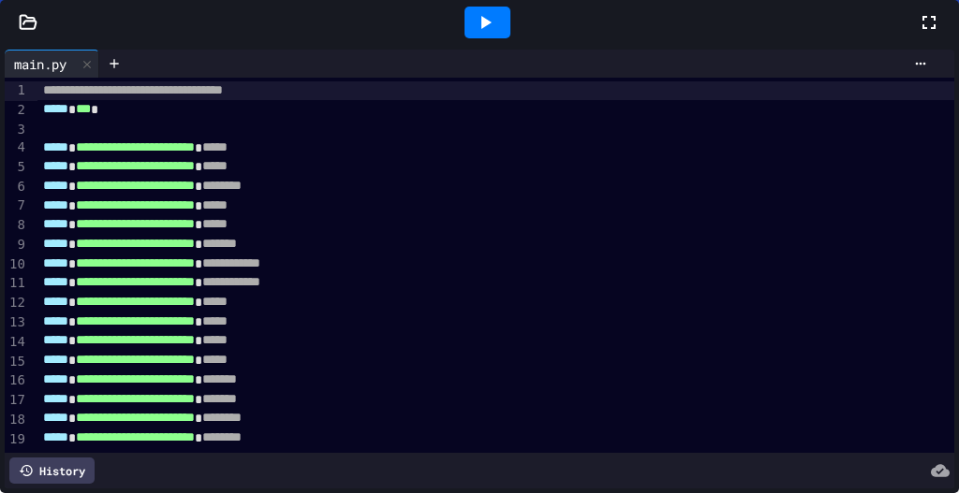
scroll to position [982, 0]
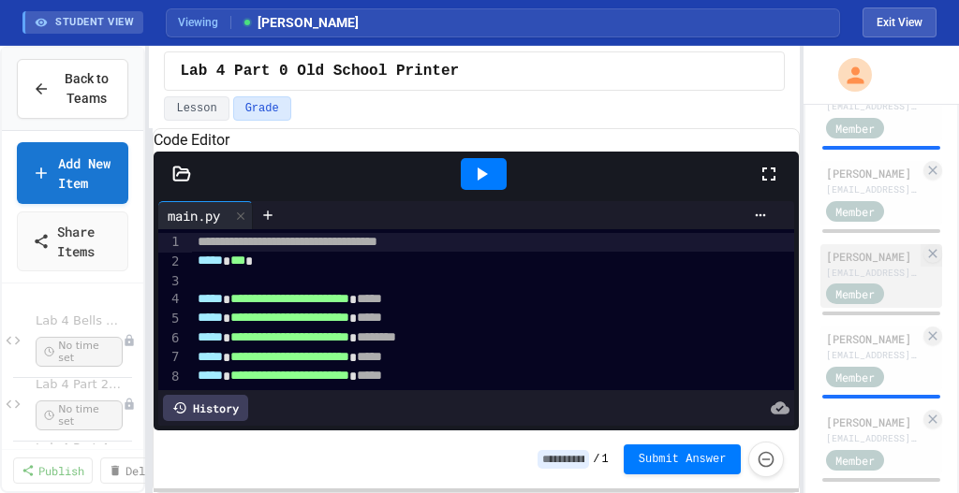
click at [850, 280] on div "[EMAIL_ADDRESS][DOMAIN_NAME]" at bounding box center [873, 273] width 94 height 14
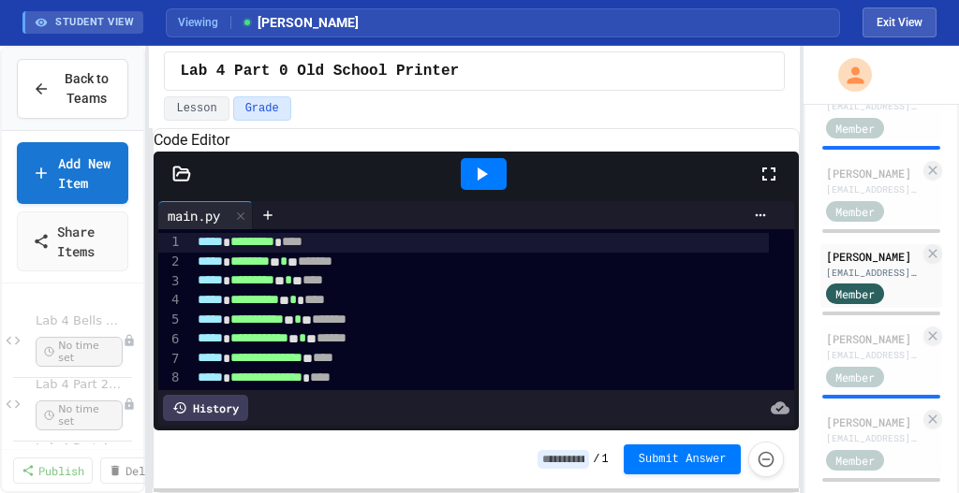
click at [484, 181] on icon at bounding box center [482, 174] width 10 height 13
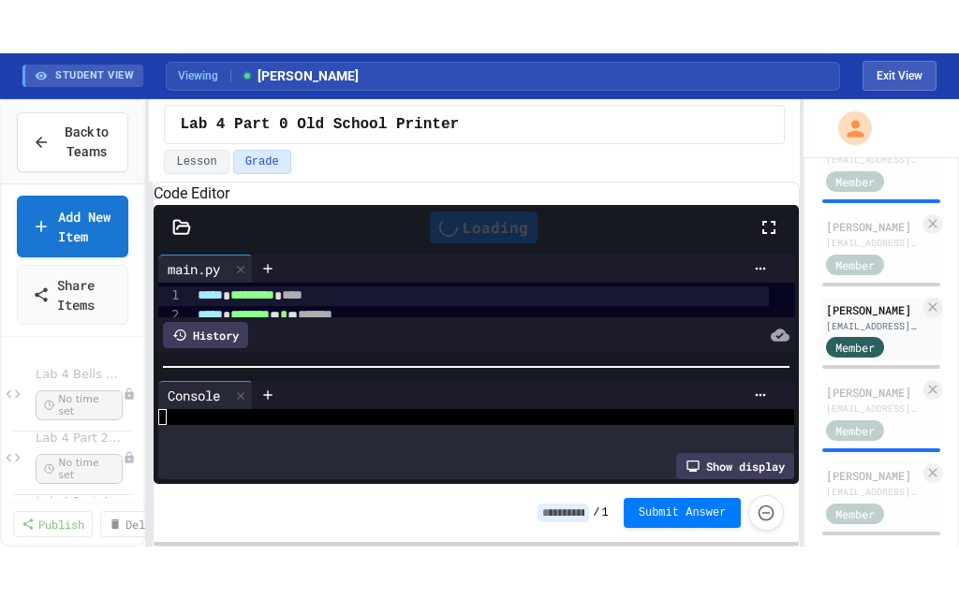
scroll to position [175, 0]
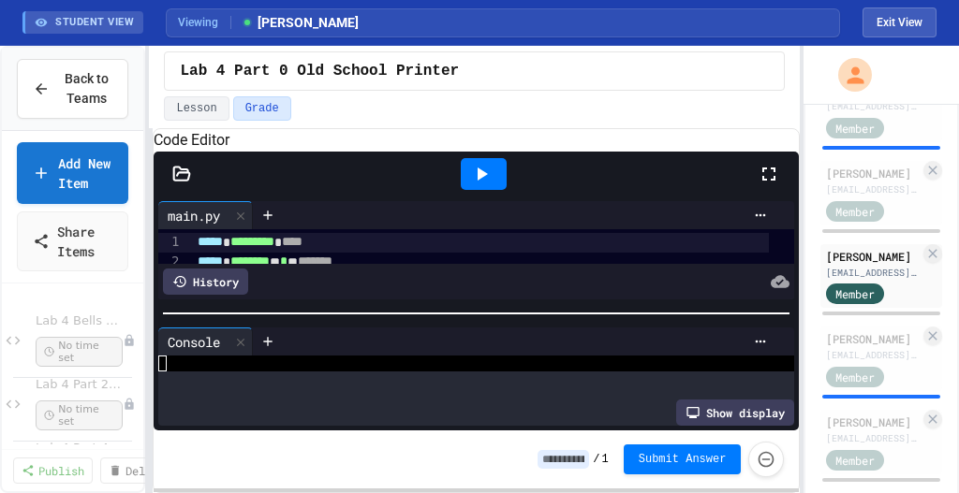
click at [770, 185] on icon at bounding box center [768, 174] width 22 height 22
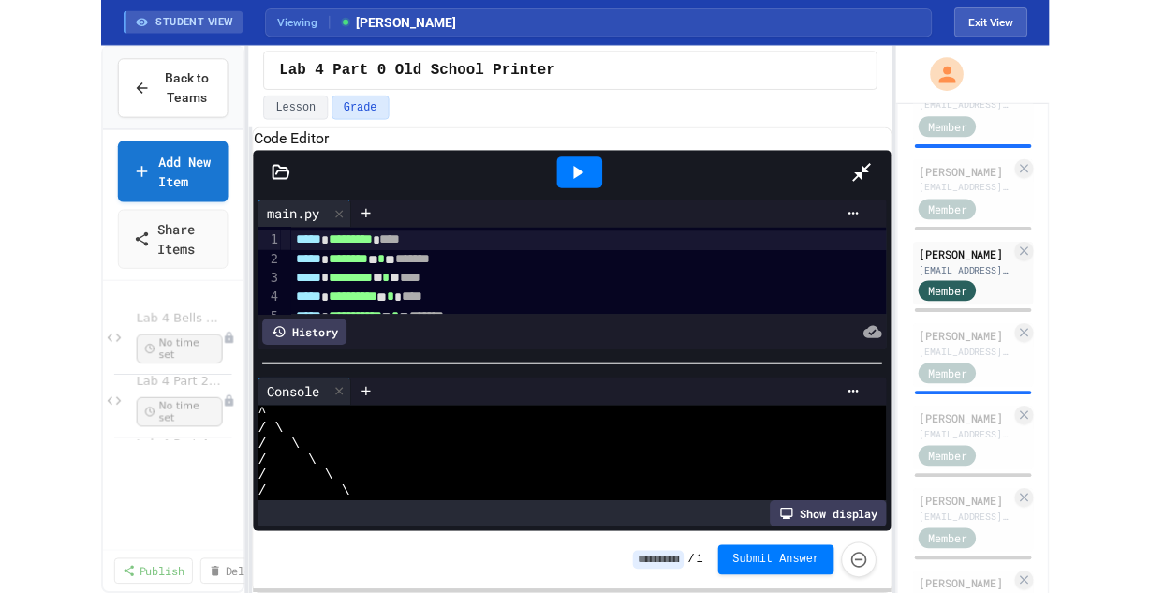
scroll to position [0, 0]
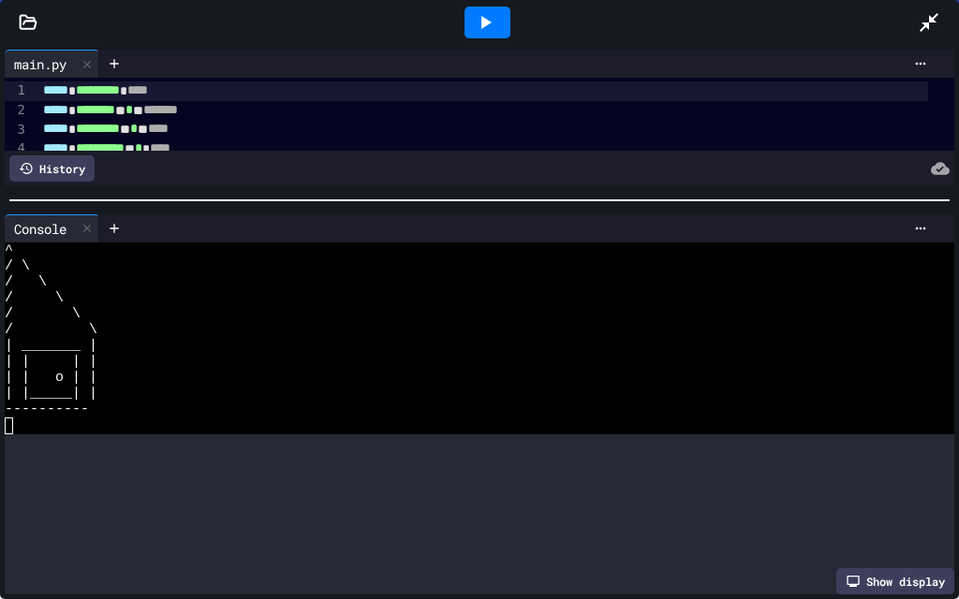
click at [387, 194] on div at bounding box center [479, 200] width 959 height 19
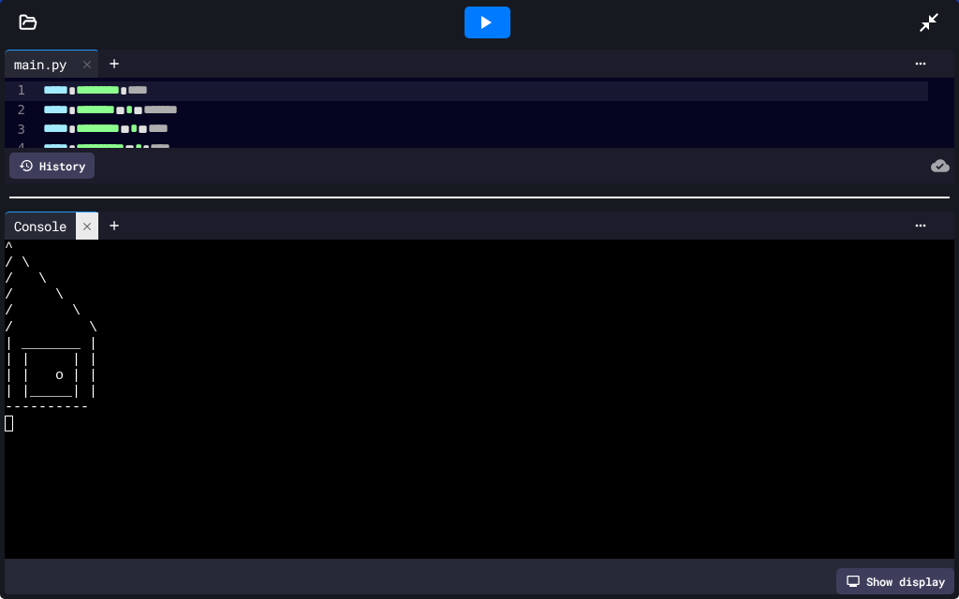
click at [94, 225] on icon at bounding box center [87, 226] width 13 height 13
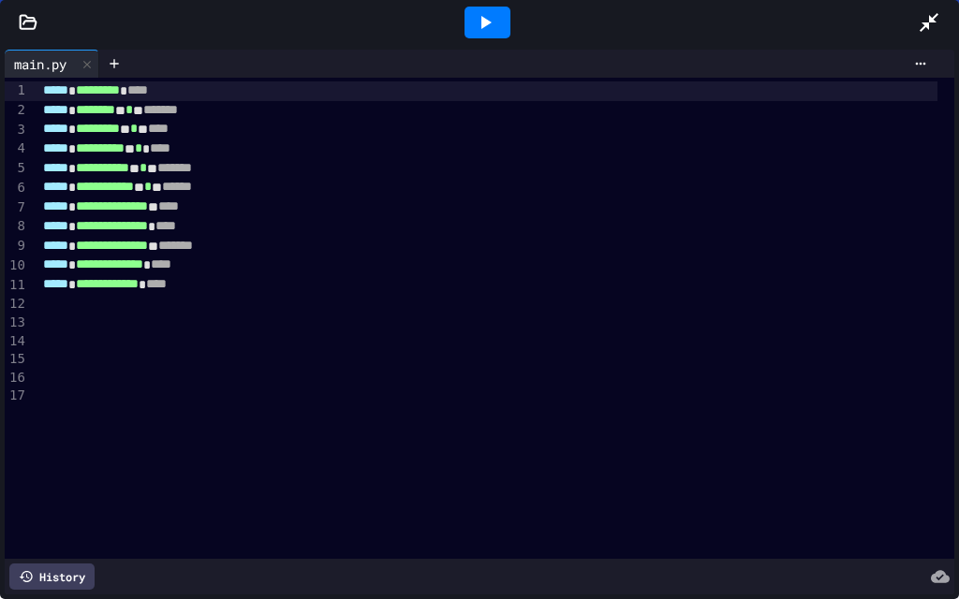
click at [925, 27] on icon at bounding box center [928, 22] width 22 height 22
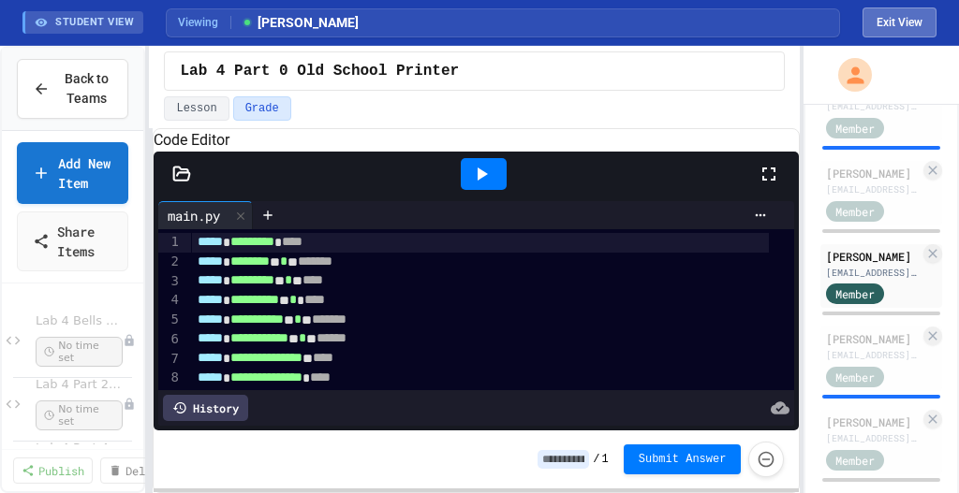
click at [882, 24] on button "Exit View" at bounding box center [899, 22] width 74 height 30
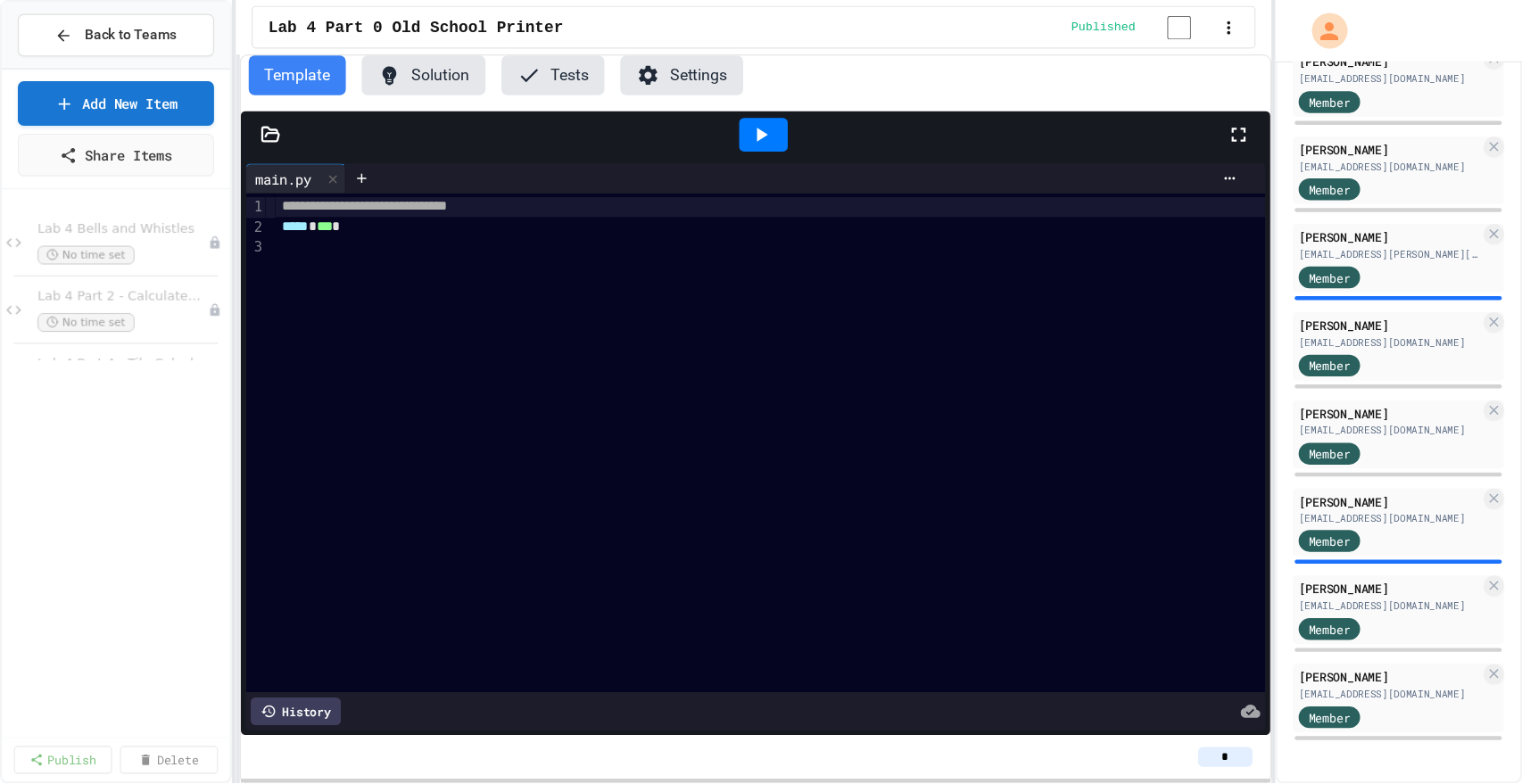
scroll to position [857, 0]
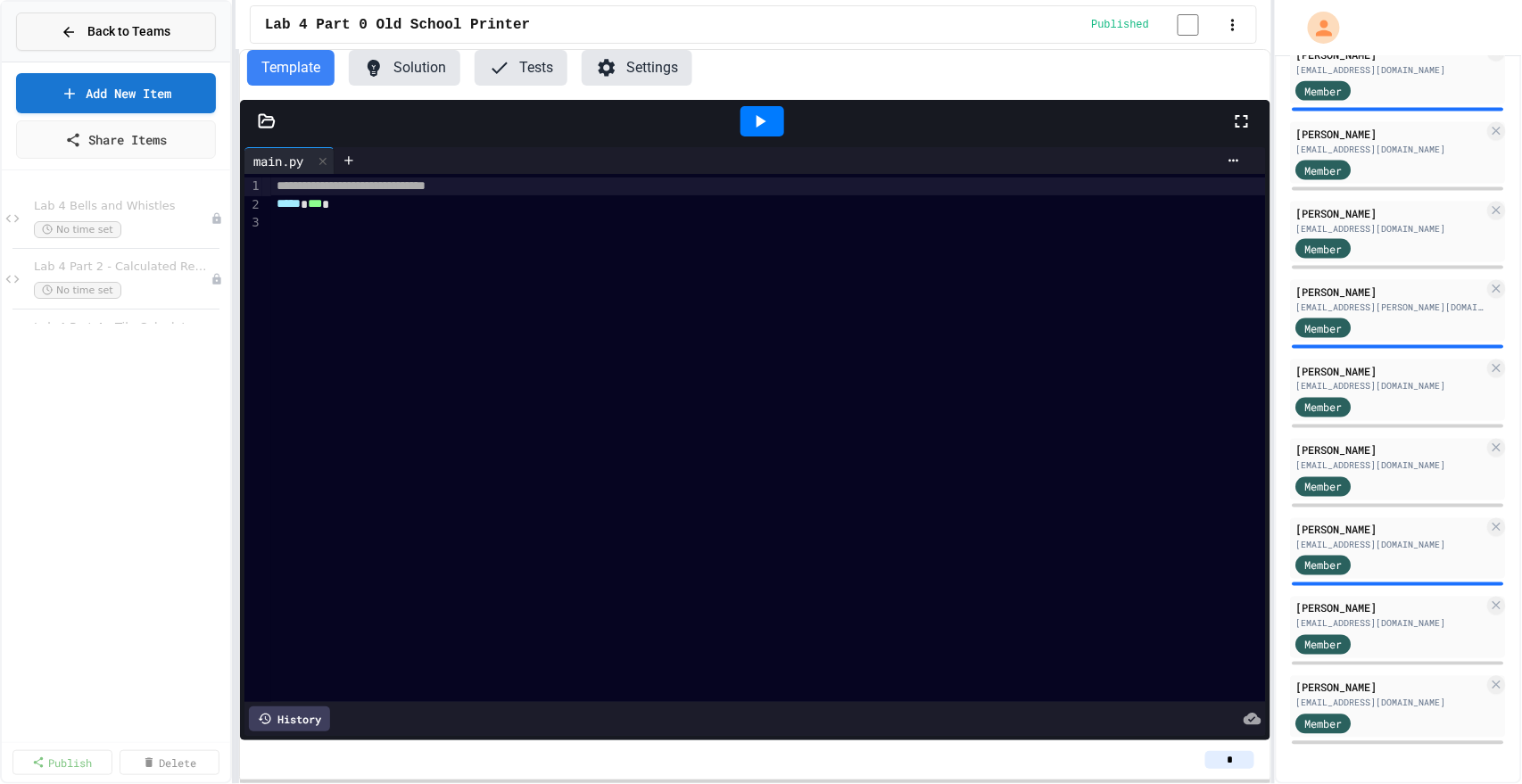
click at [83, 43] on button "Back to Teams" at bounding box center [116, 31] width 200 height 38
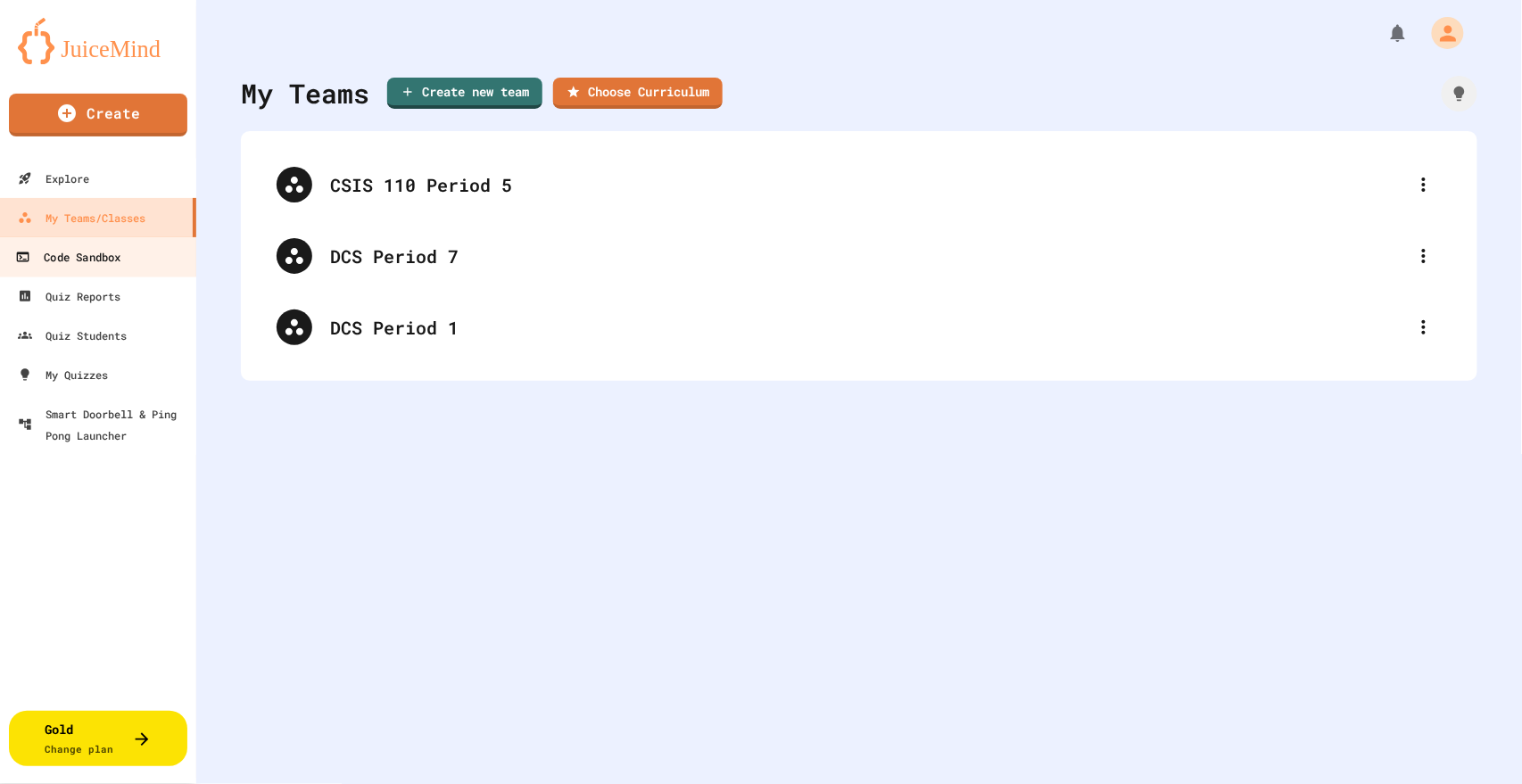
click at [86, 265] on div "Code Sandbox" at bounding box center [68, 256] width 105 height 22
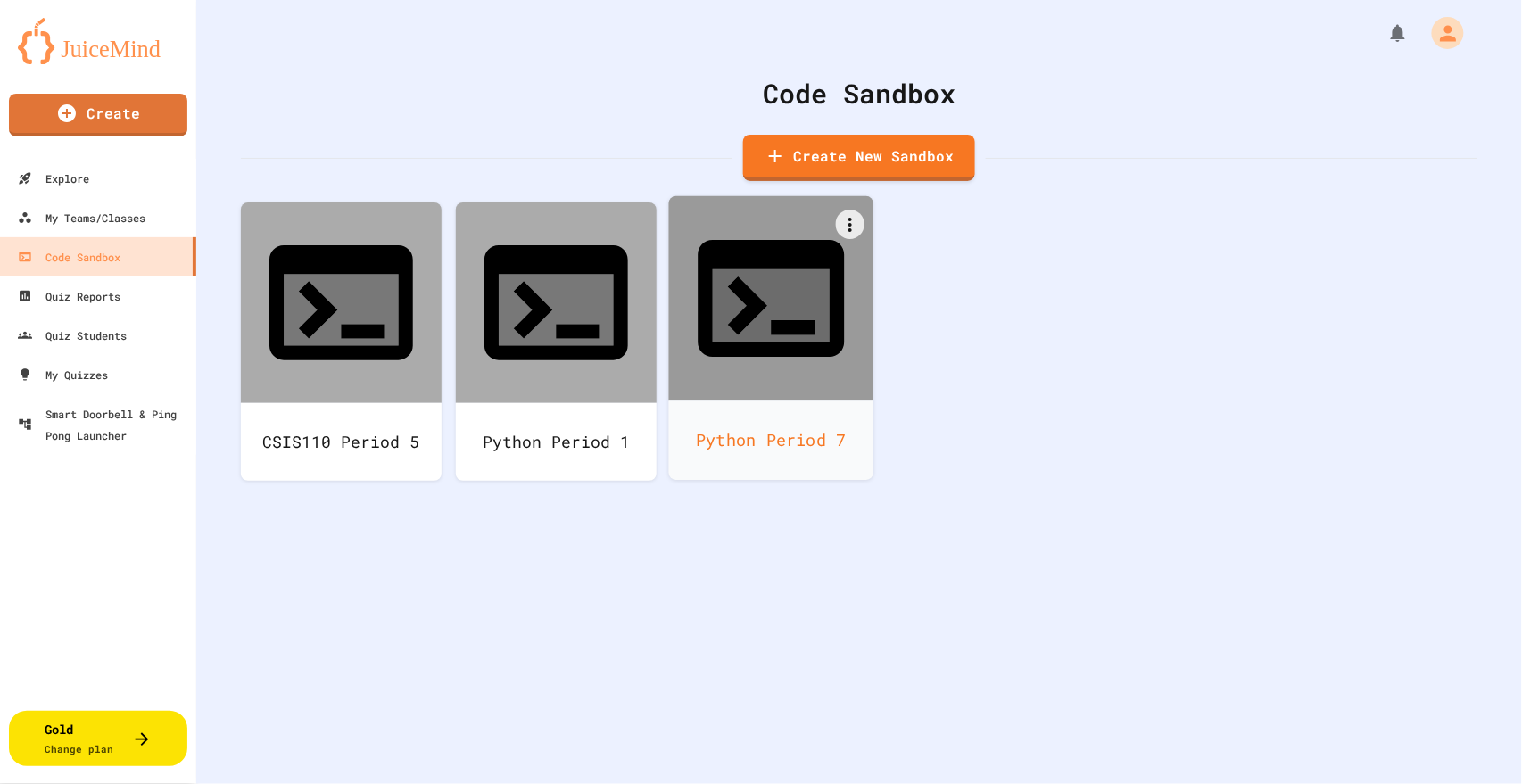
click at [769, 400] on div "Python Period 7" at bounding box center [771, 439] width 205 height 79
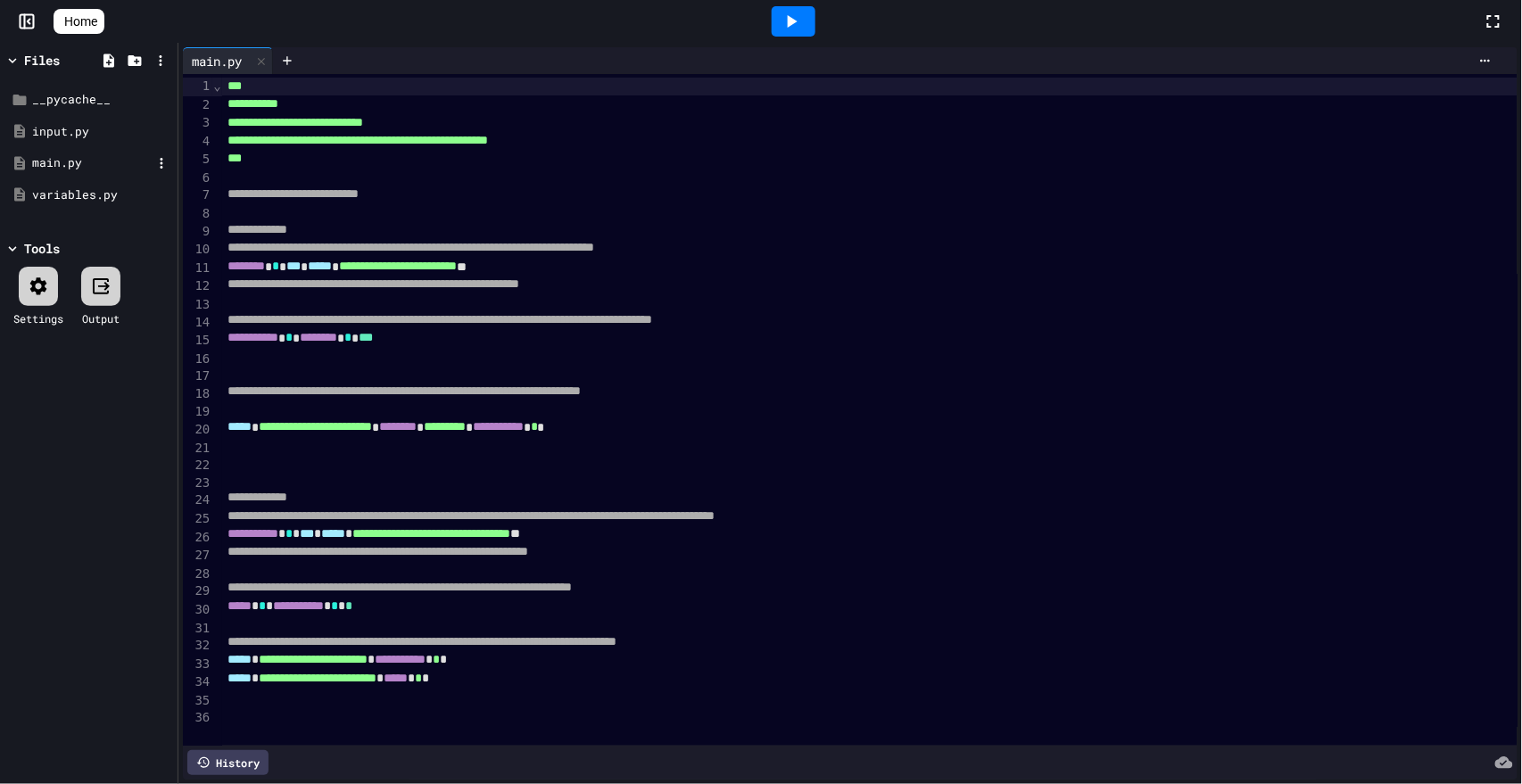
click at [72, 168] on div "main.py" at bounding box center [91, 163] width 119 height 18
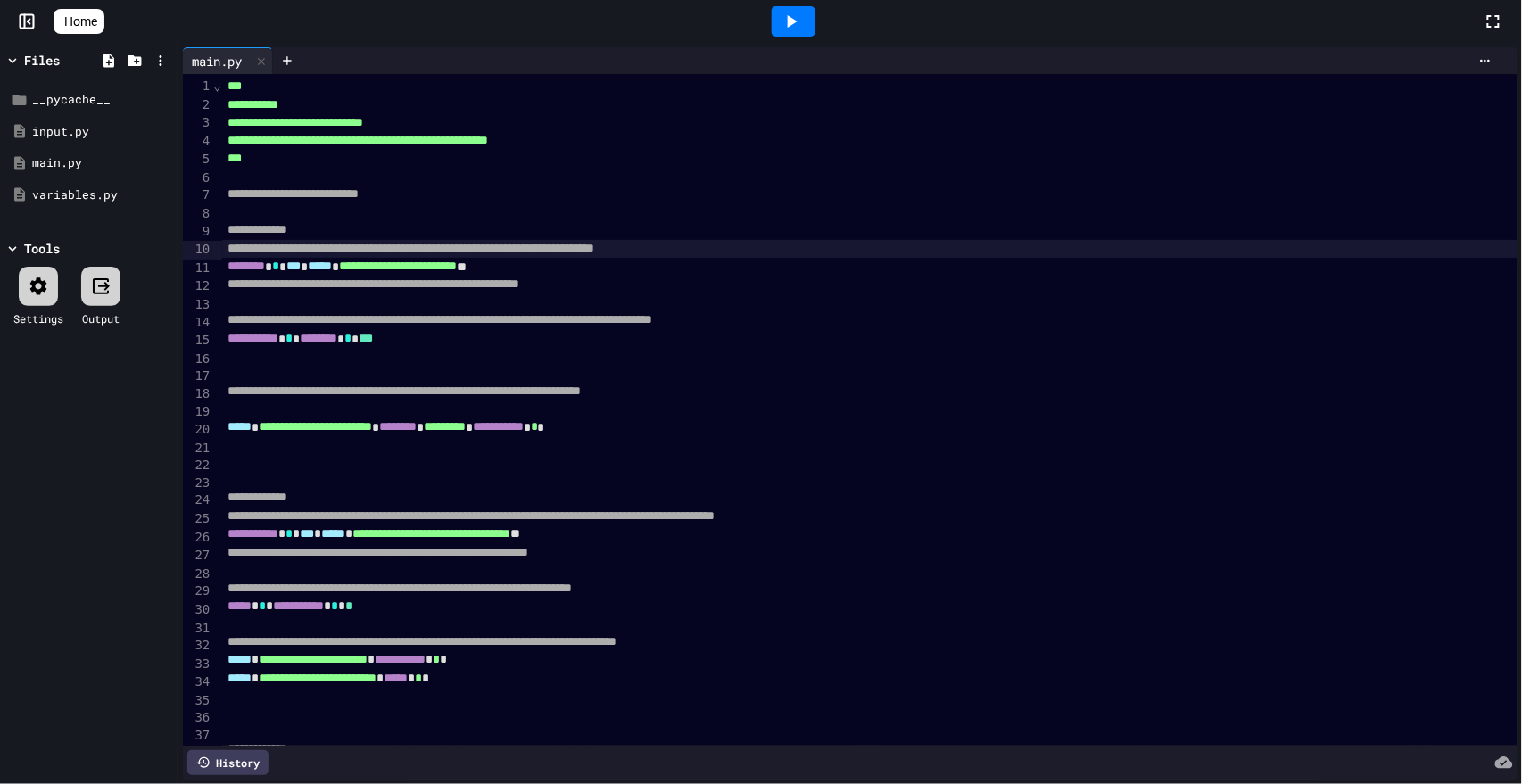
click at [409, 245] on span "**********" at bounding box center [412, 248] width 368 height 12
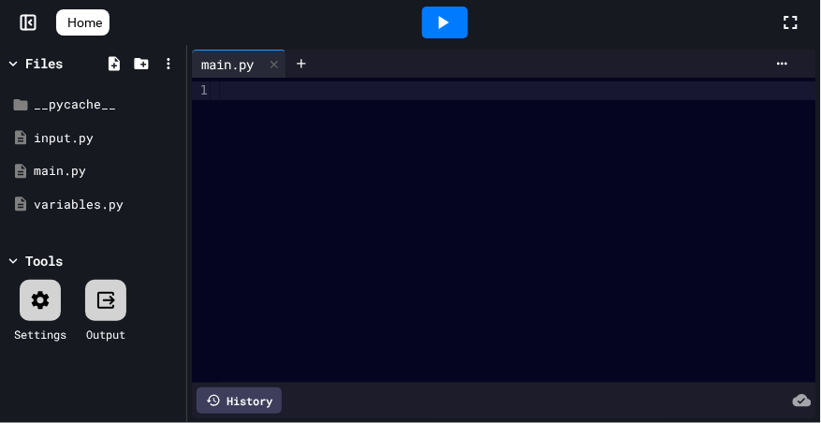
click at [27, 28] on rect at bounding box center [29, 23] width 14 height 14
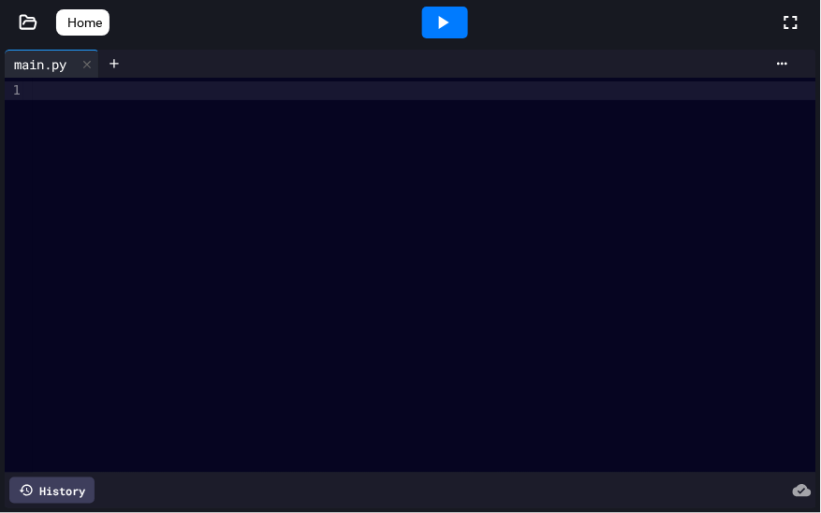
click at [329, 139] on div at bounding box center [425, 275] width 784 height 395
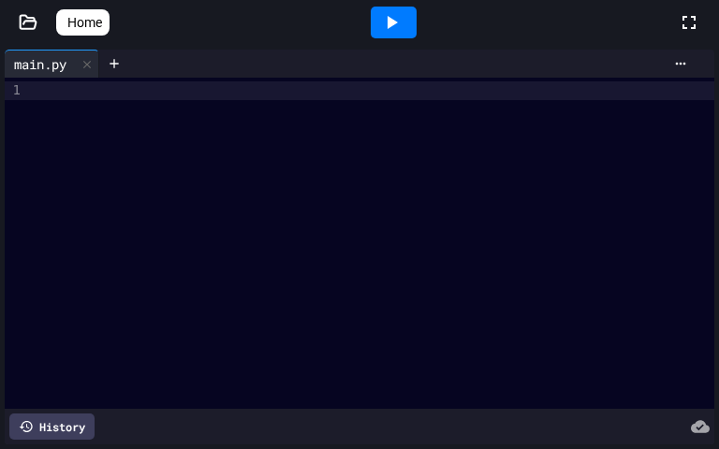
click at [241, 214] on div at bounding box center [374, 243] width 682 height 331
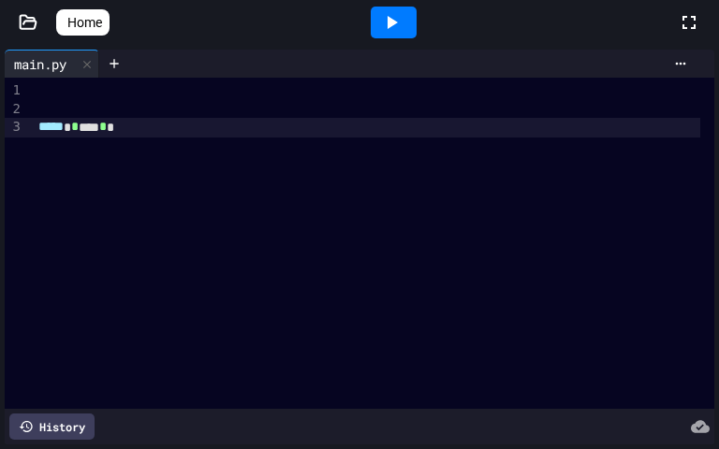
click at [396, 26] on icon at bounding box center [393, 22] width 10 height 13
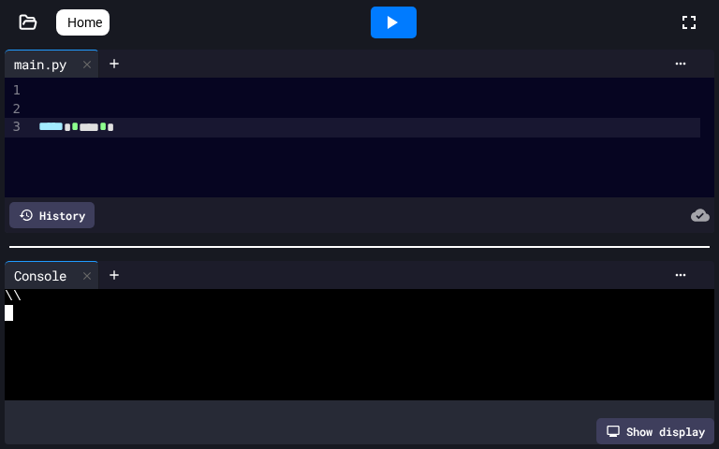
click at [260, 330] on div at bounding box center [350, 329] width 691 height 16
drag, startPoint x: 88, startPoint y: 127, endPoint x: 104, endPoint y: 129, distance: 16.0
click at [104, 129] on div "***** * * ** ** * *" at bounding box center [367, 128] width 668 height 20
drag, startPoint x: 237, startPoint y: 124, endPoint x: 196, endPoint y: 131, distance: 41.9
click at [237, 124] on div "***** * * ** ** * *" at bounding box center [367, 128] width 668 height 20
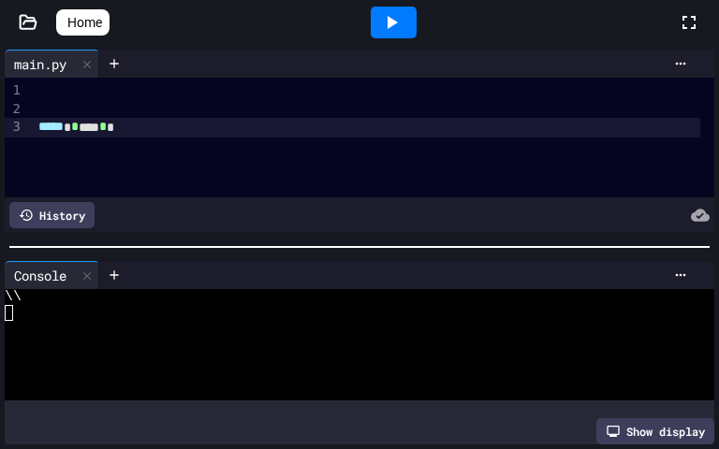
click at [107, 128] on span "*" at bounding box center [102, 126] width 7 height 13
click at [398, 24] on icon at bounding box center [393, 22] width 10 height 13
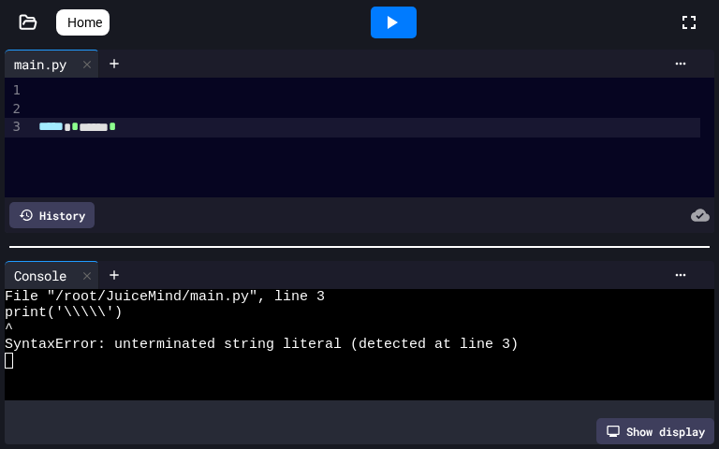
click at [127, 125] on div "***** * * ****** *" at bounding box center [367, 128] width 668 height 20
click at [398, 22] on icon at bounding box center [393, 22] width 10 height 13
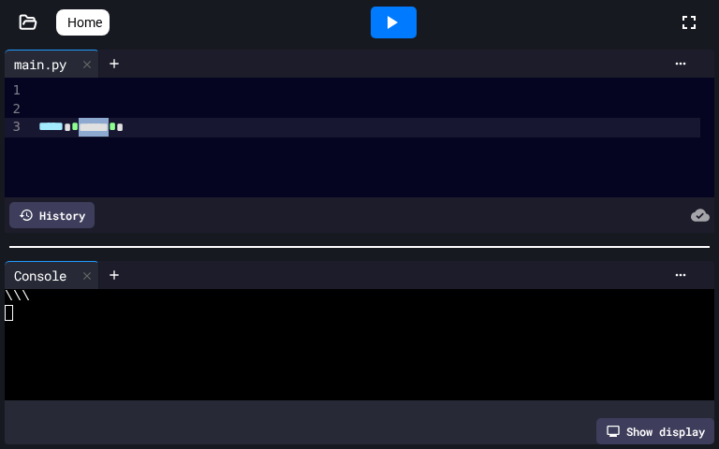
drag, startPoint x: 88, startPoint y: 128, endPoint x: 250, endPoint y: 139, distance: 162.4
click at [132, 135] on div "***** * * ****** * *" at bounding box center [367, 128] width 668 height 20
click at [316, 133] on div "***** * * ****** * *" at bounding box center [367, 128] width 668 height 20
click at [93, 278] on icon at bounding box center [87, 276] width 13 height 13
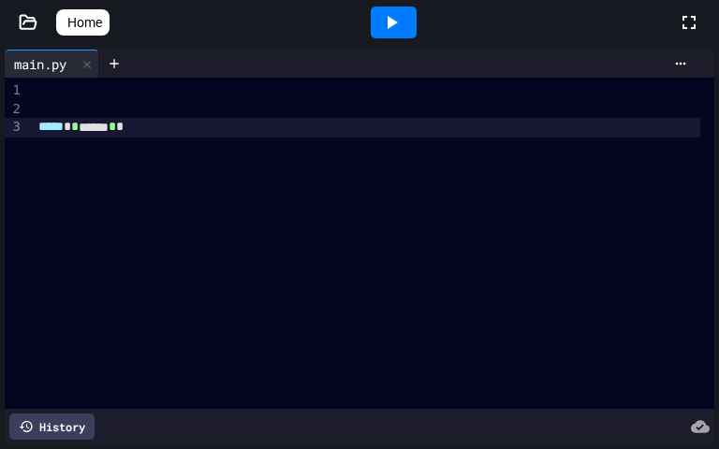
click at [688, 19] on icon at bounding box center [689, 22] width 22 height 22
click at [692, 20] on icon at bounding box center [689, 22] width 19 height 19
